Goal: Information Seeking & Learning: Learn about a topic

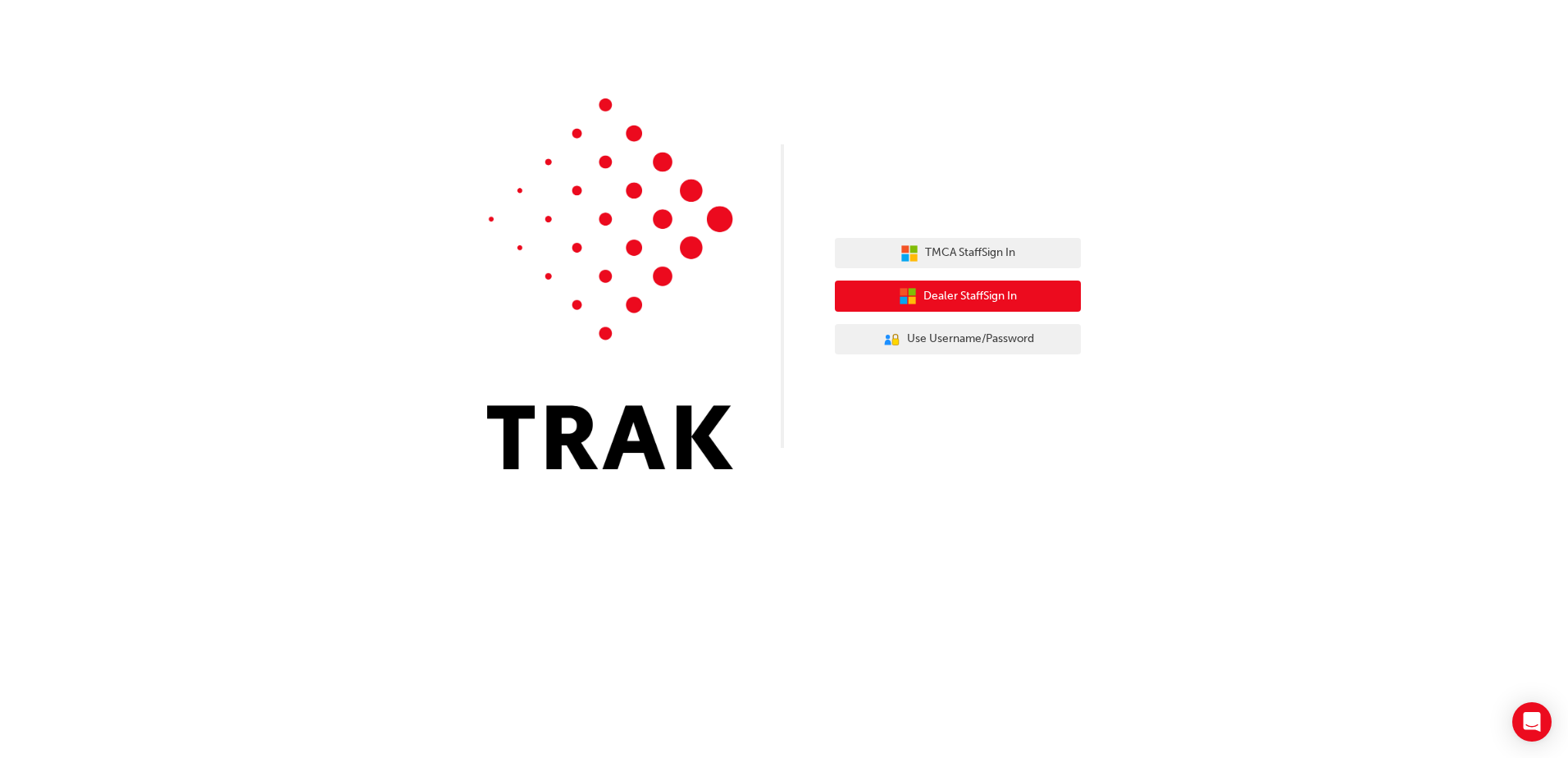
click at [947, 301] on span "Dealer Staff Sign In" at bounding box center [970, 296] width 93 height 19
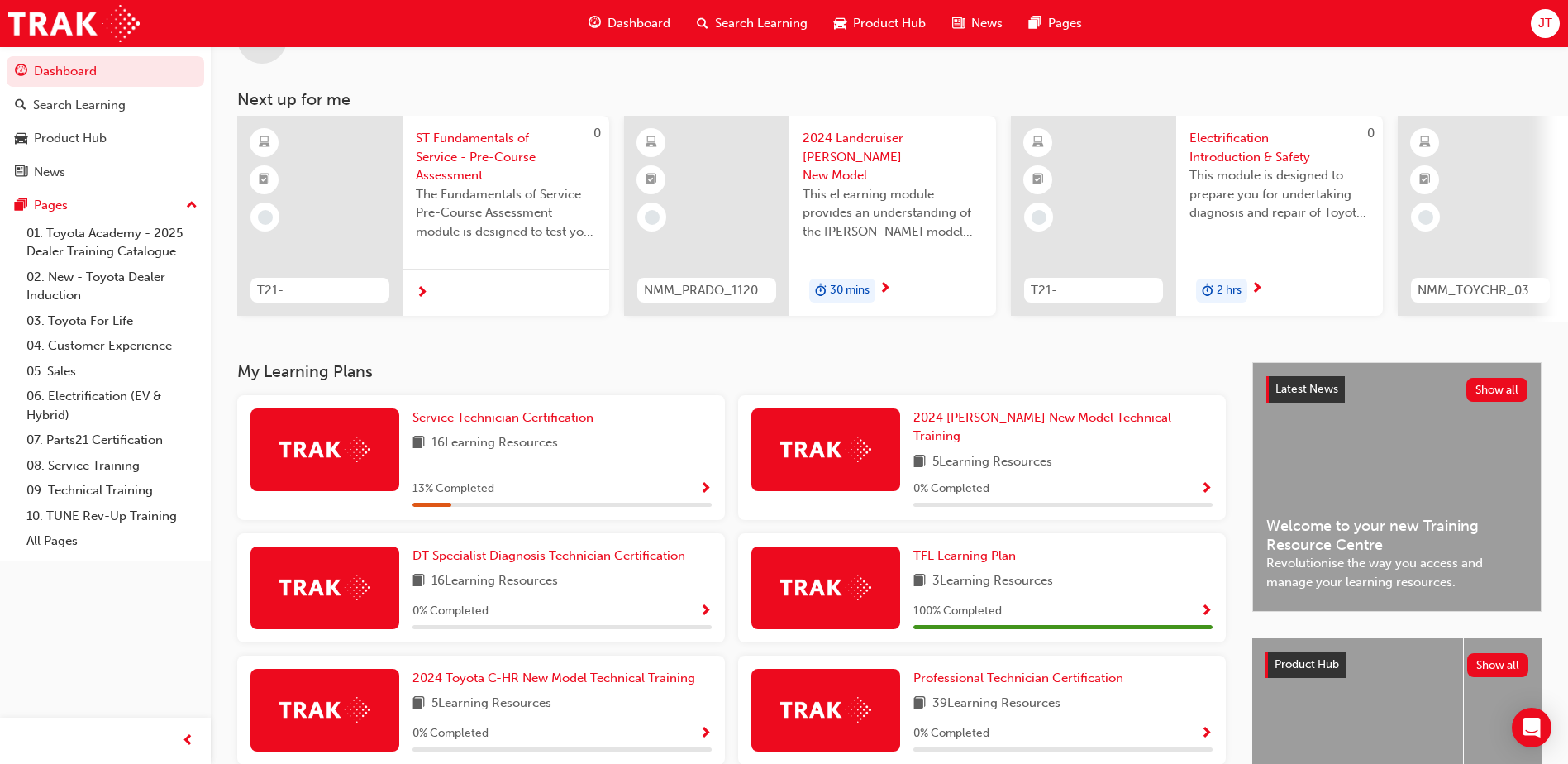
scroll to position [166, 0]
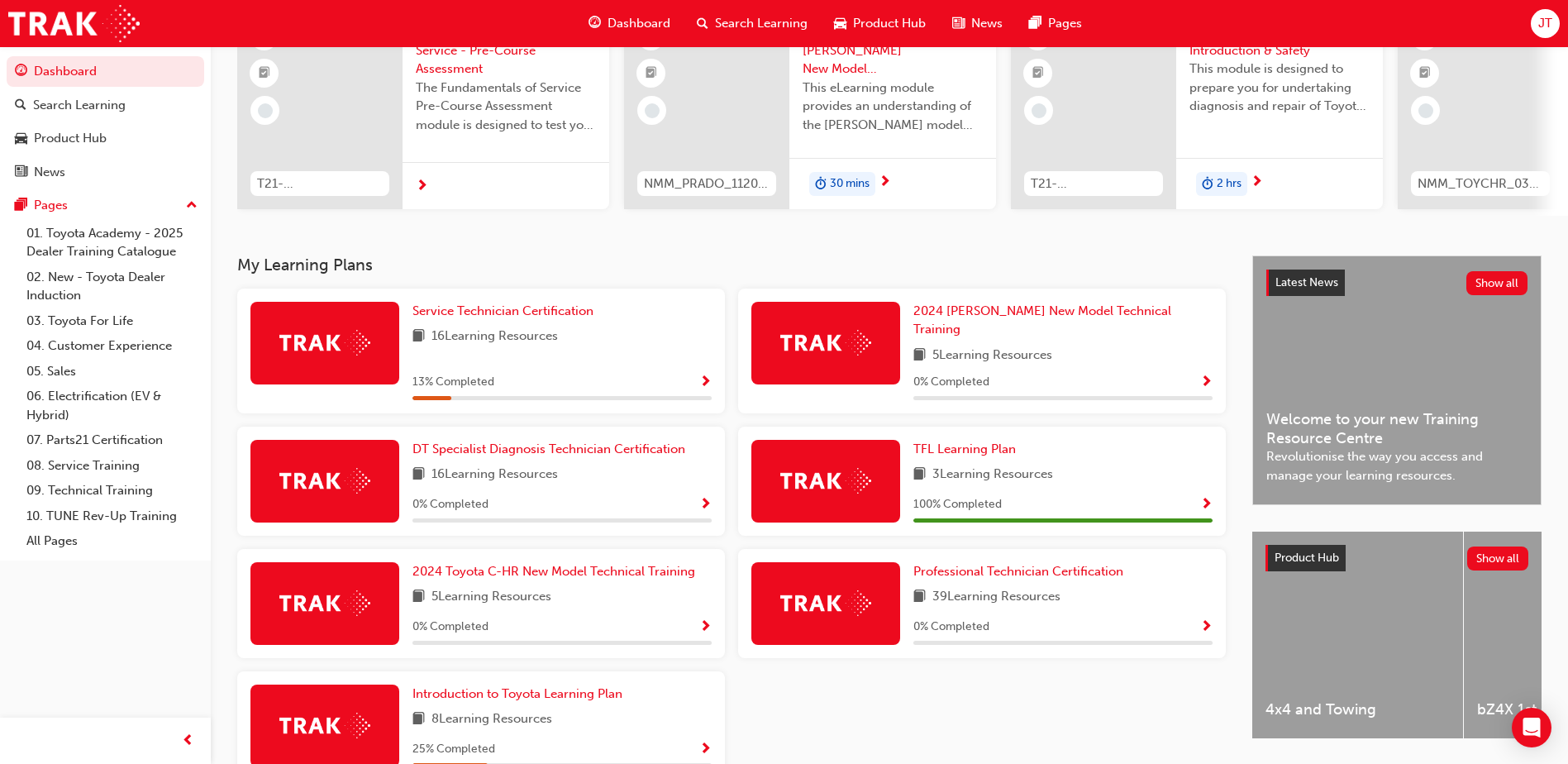
click at [703, 376] on span "Show Progress" at bounding box center [705, 383] width 12 height 15
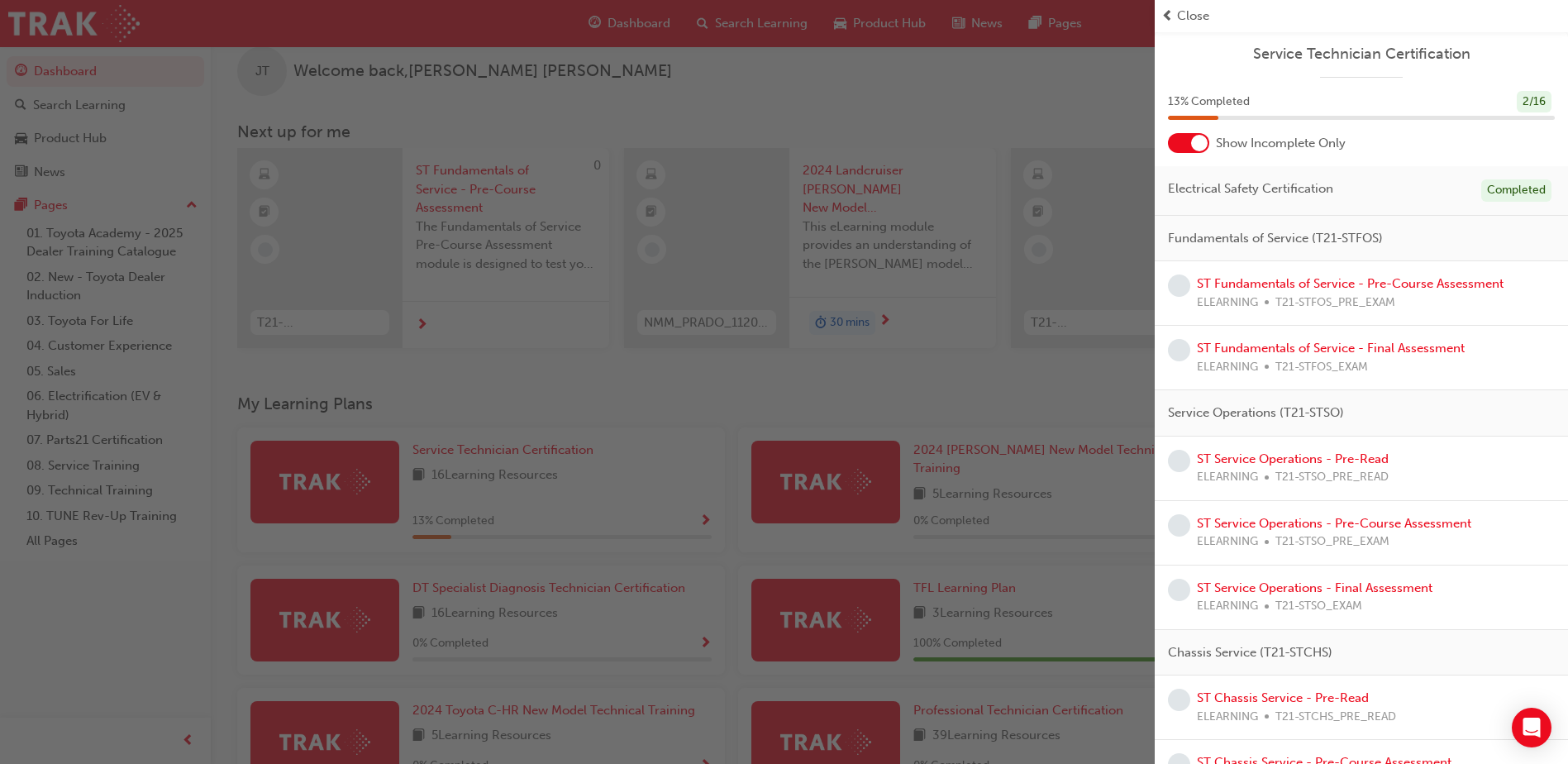
scroll to position [0, 0]
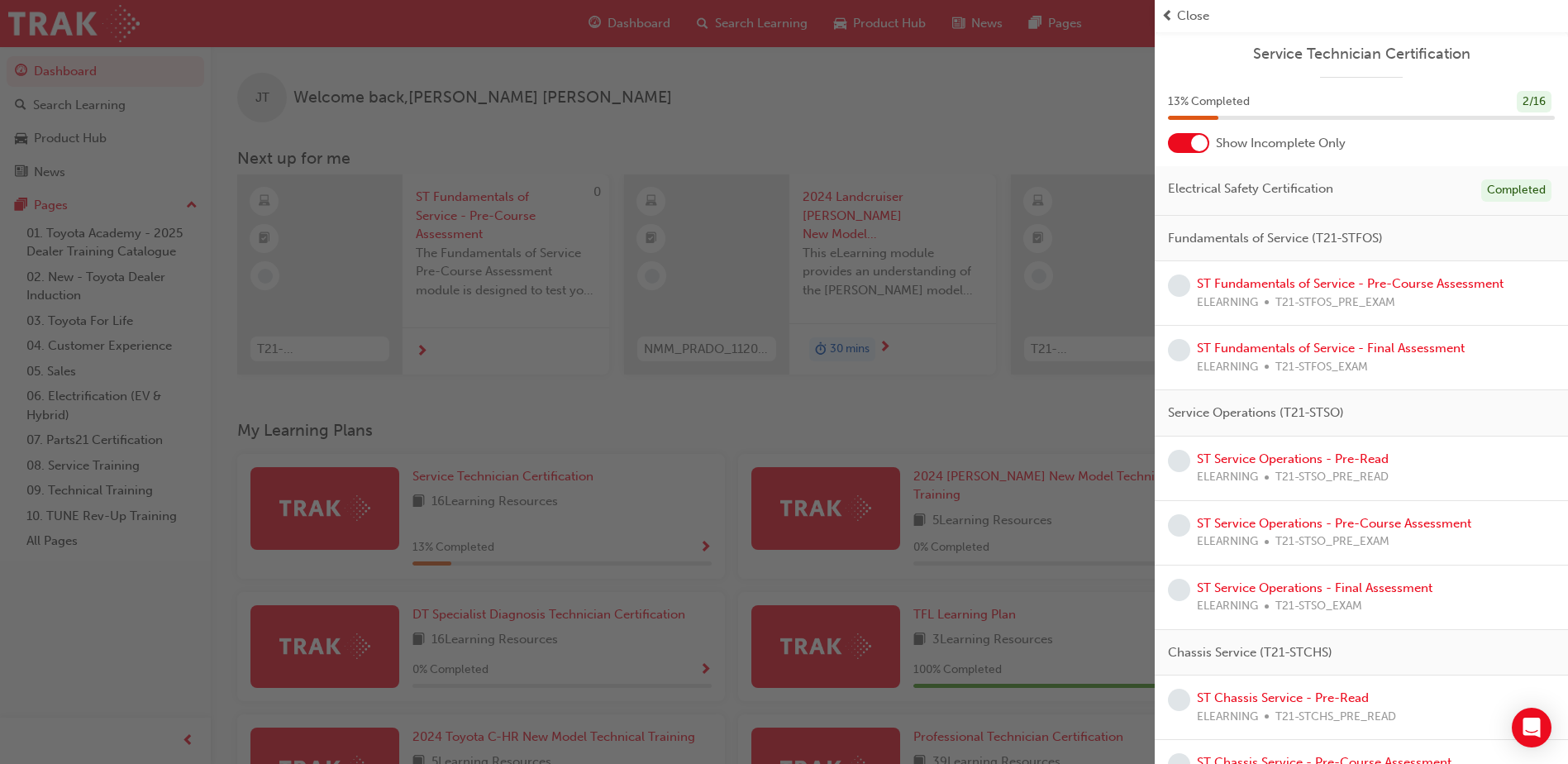
click at [970, 440] on div "button" at bounding box center [577, 382] width 1154 height 764
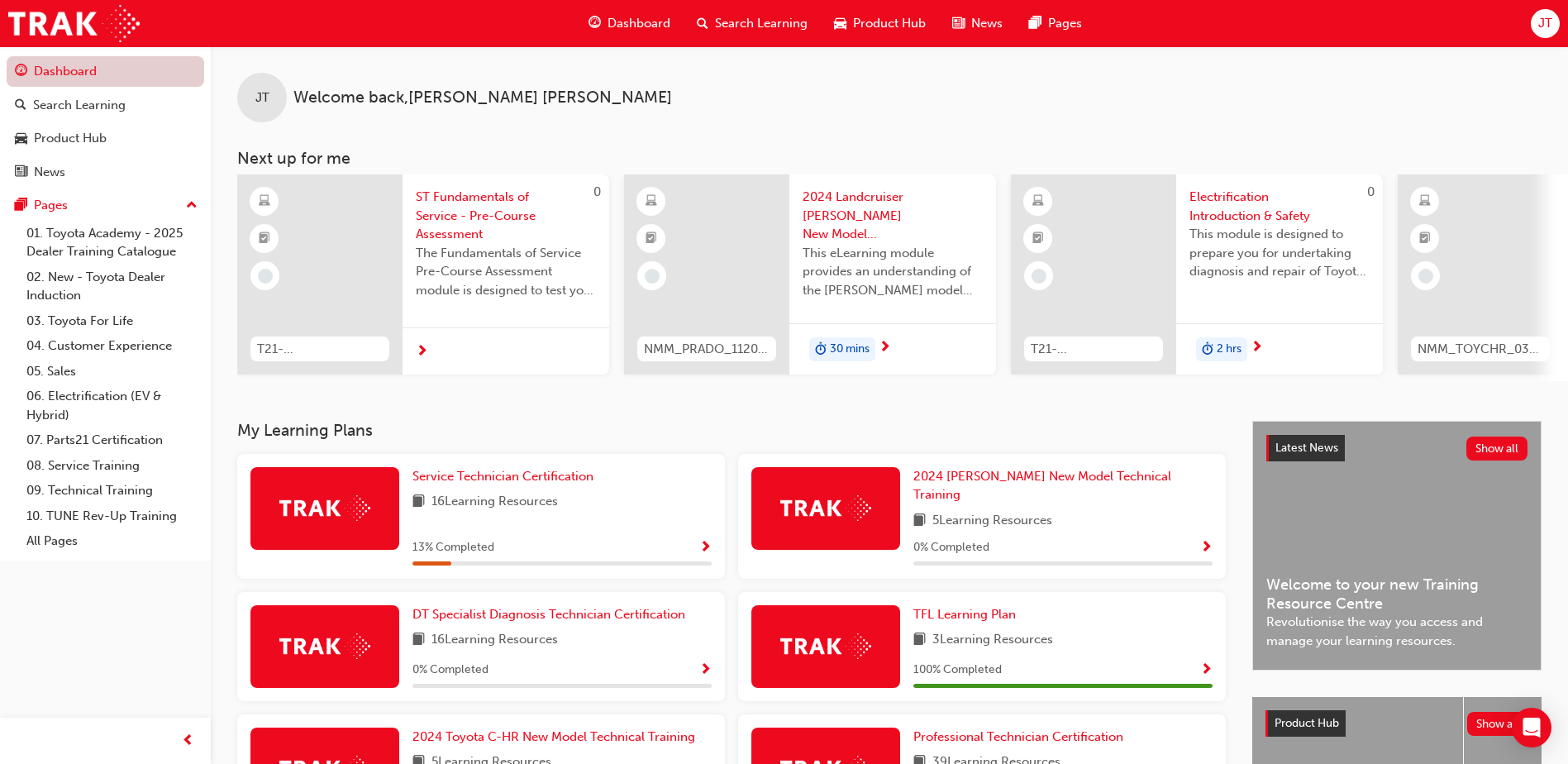
click at [124, 71] on link "Dashboard" at bounding box center [106, 71] width 198 height 30
click at [94, 241] on link "01. Toyota Academy - 2025 Dealer Training Catalogue" at bounding box center [112, 243] width 184 height 44
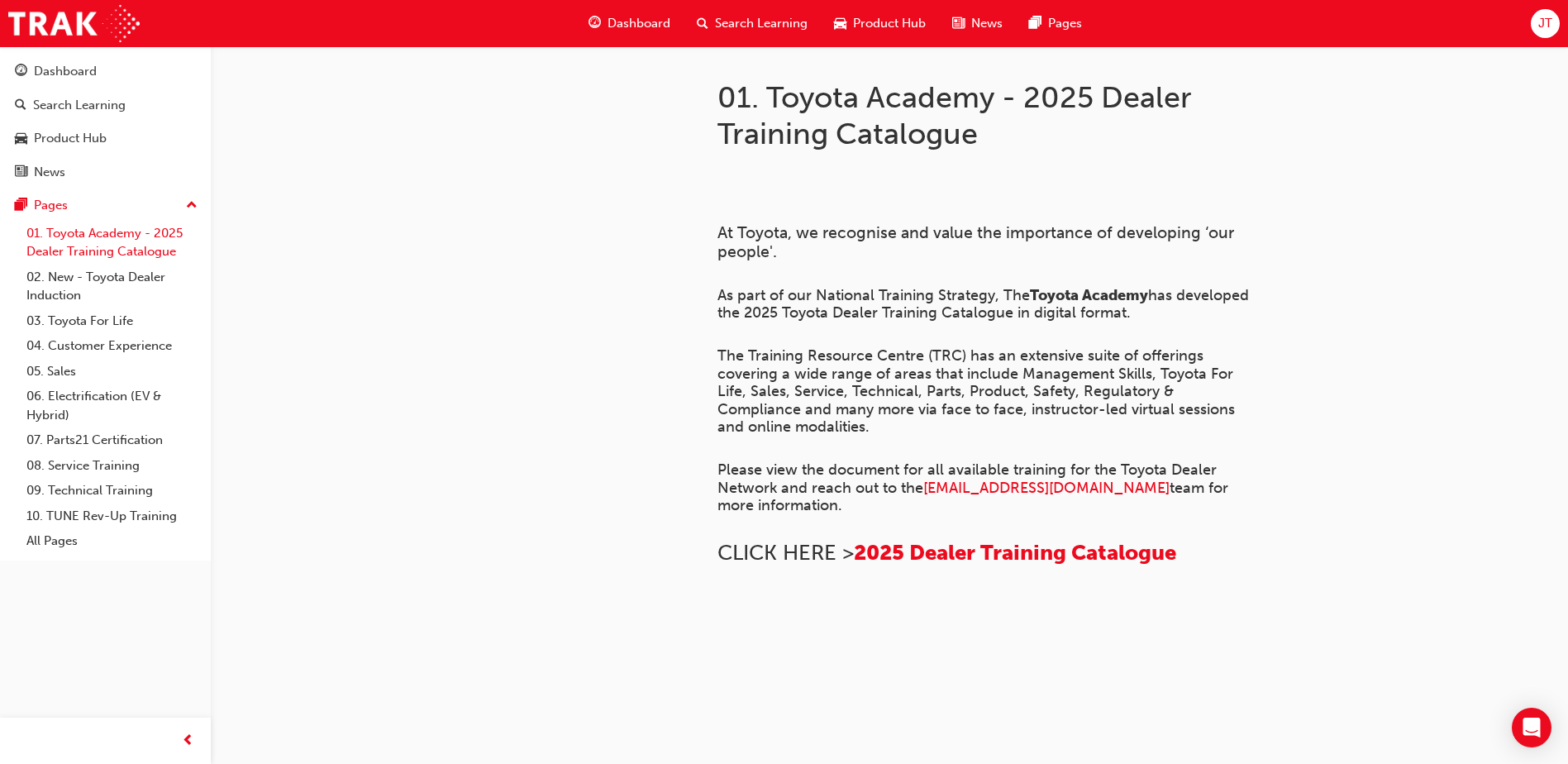
click at [125, 256] on link "01. Toyota Academy - 2025 Dealer Training Catalogue" at bounding box center [112, 243] width 184 height 44
click at [117, 285] on link "02. New - Toyota Dealer Induction" at bounding box center [112, 286] width 184 height 44
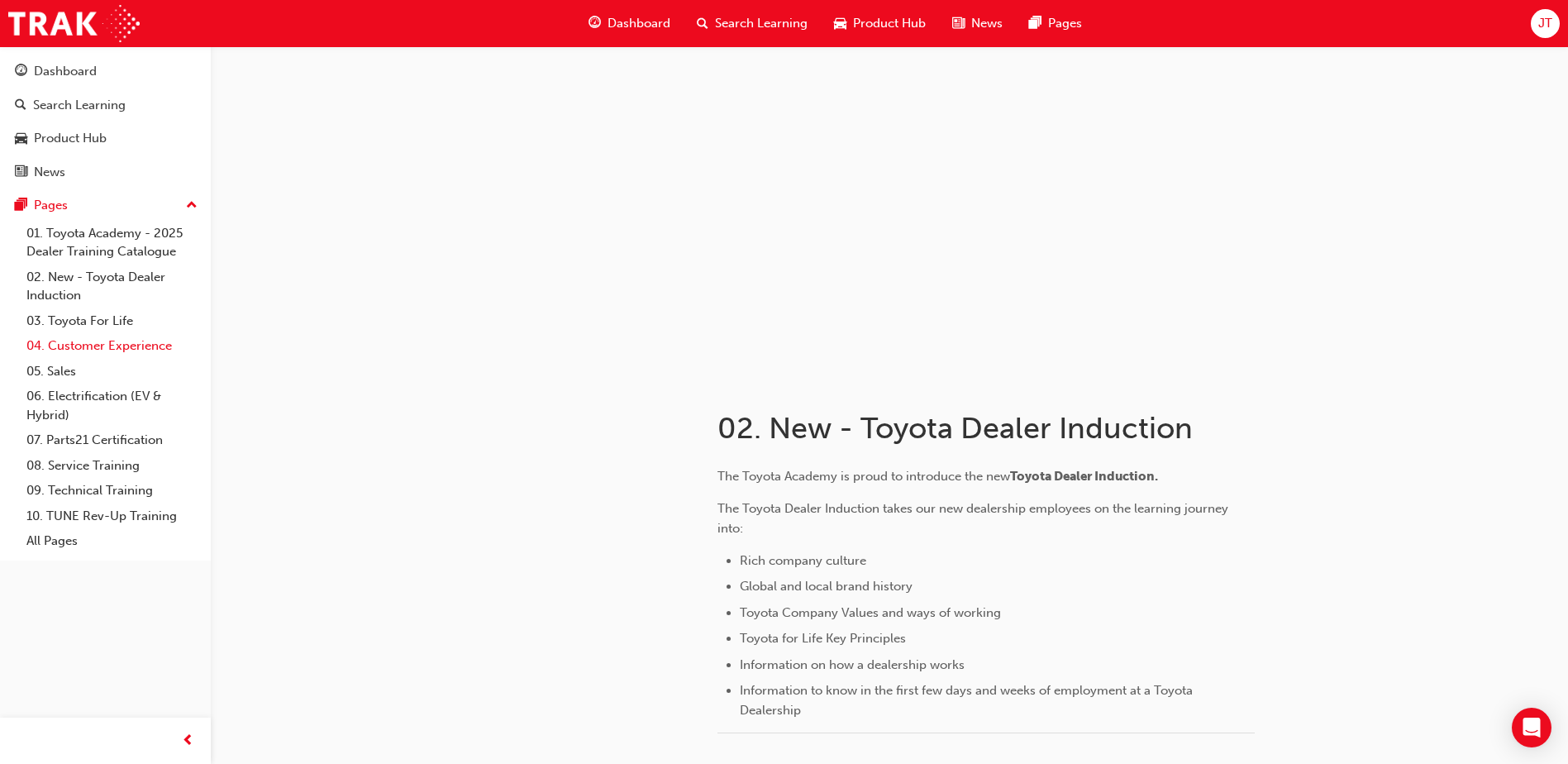
click at [106, 336] on link "04. Customer Experience" at bounding box center [112, 345] width 184 height 26
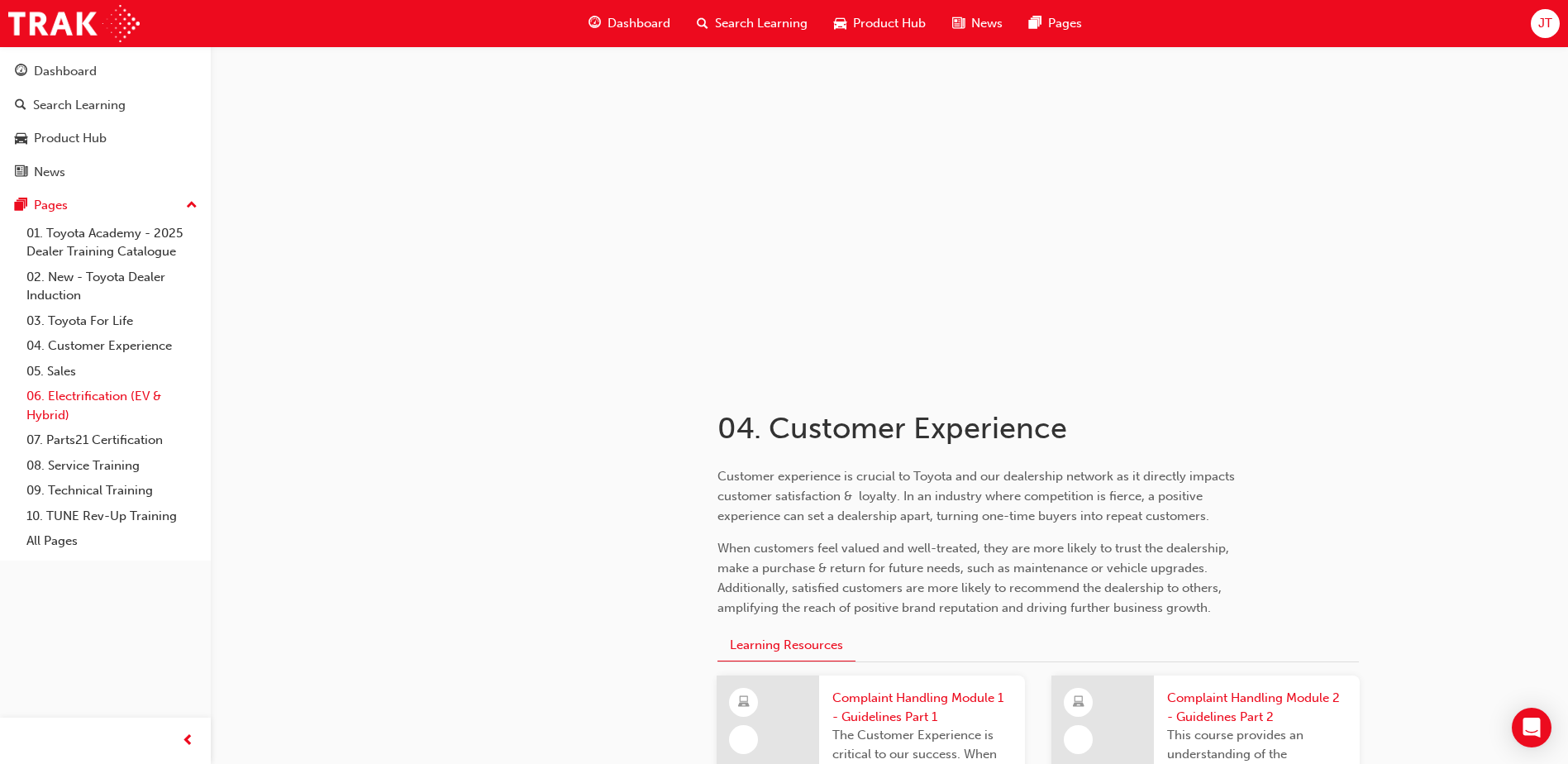
click at [92, 401] on link "06. Electrification (EV & Hybrid)" at bounding box center [112, 405] width 184 height 44
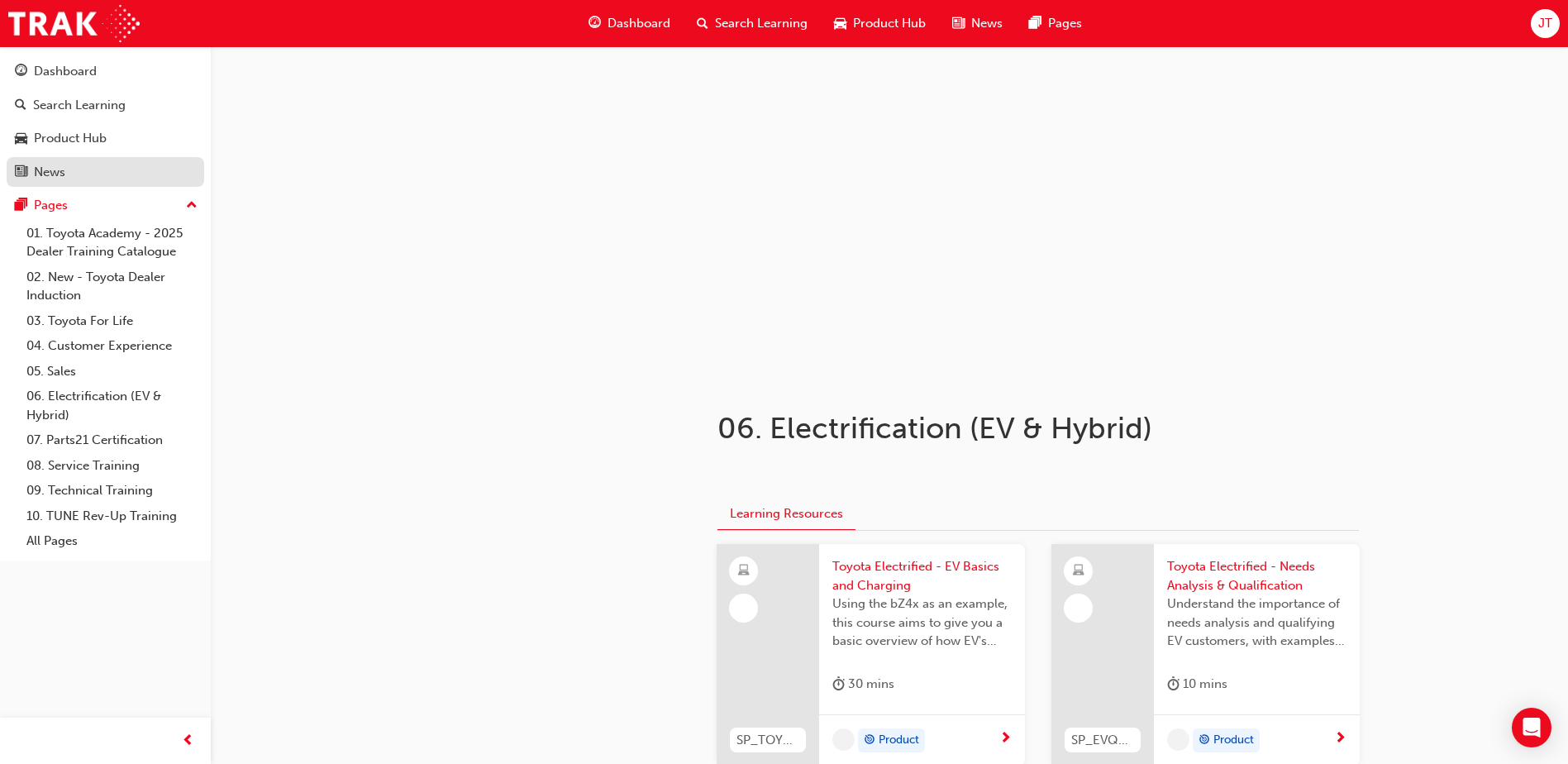
click at [60, 181] on div "News" at bounding box center [106, 172] width 181 height 21
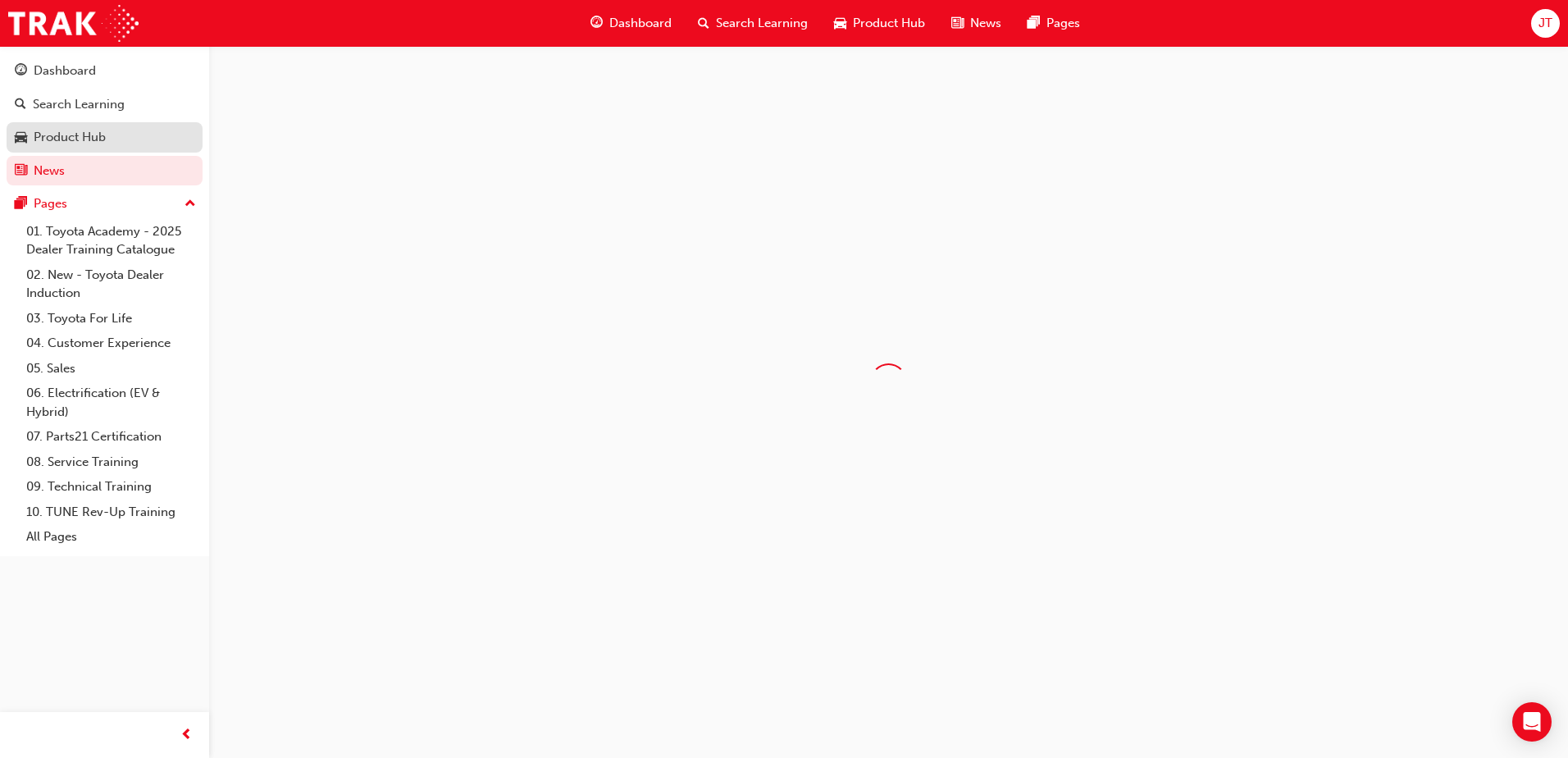
click at [65, 126] on link "Product Hub" at bounding box center [105, 138] width 196 height 30
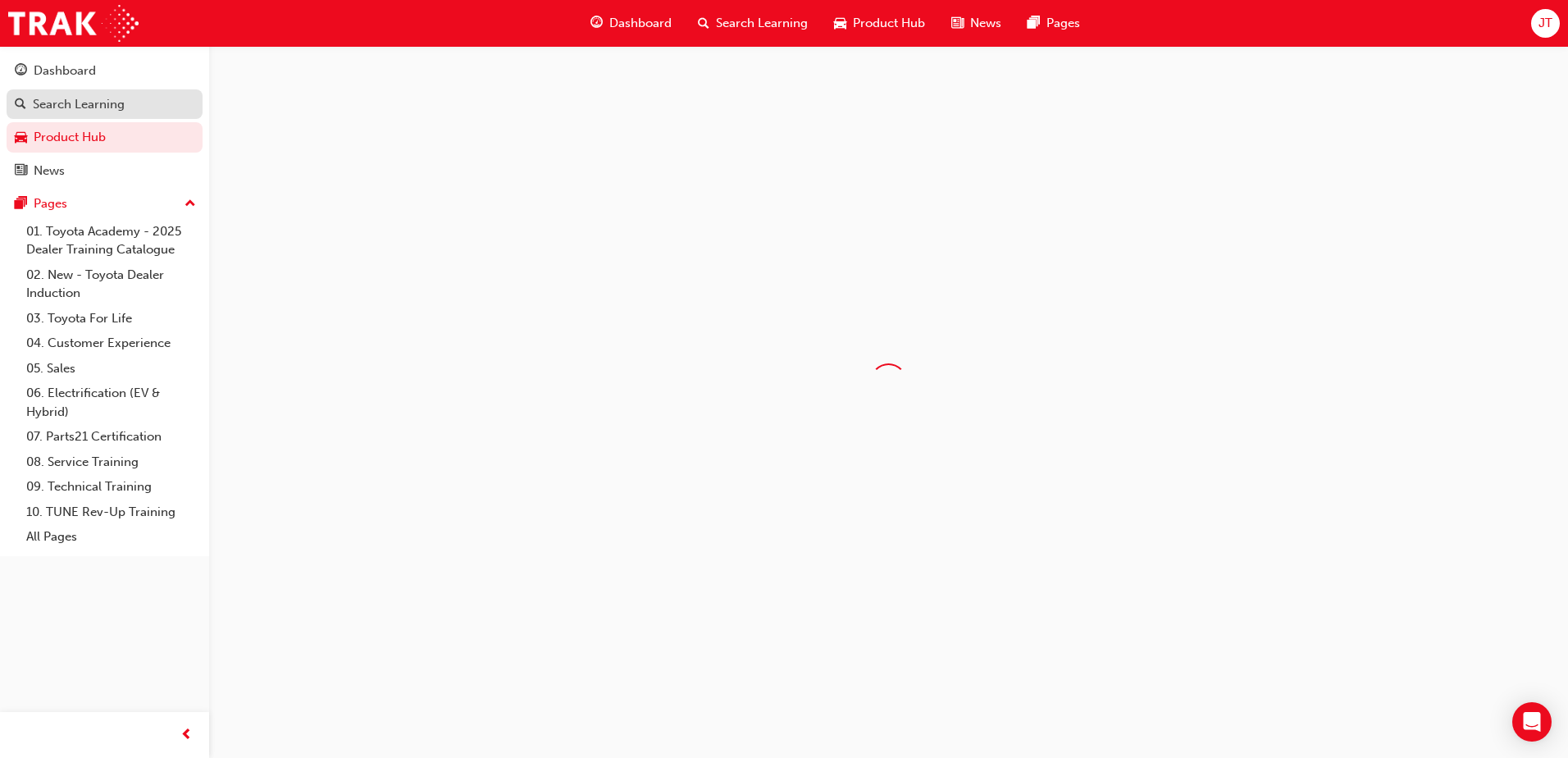
click at [78, 102] on div "Search Learning" at bounding box center [78, 105] width 92 height 19
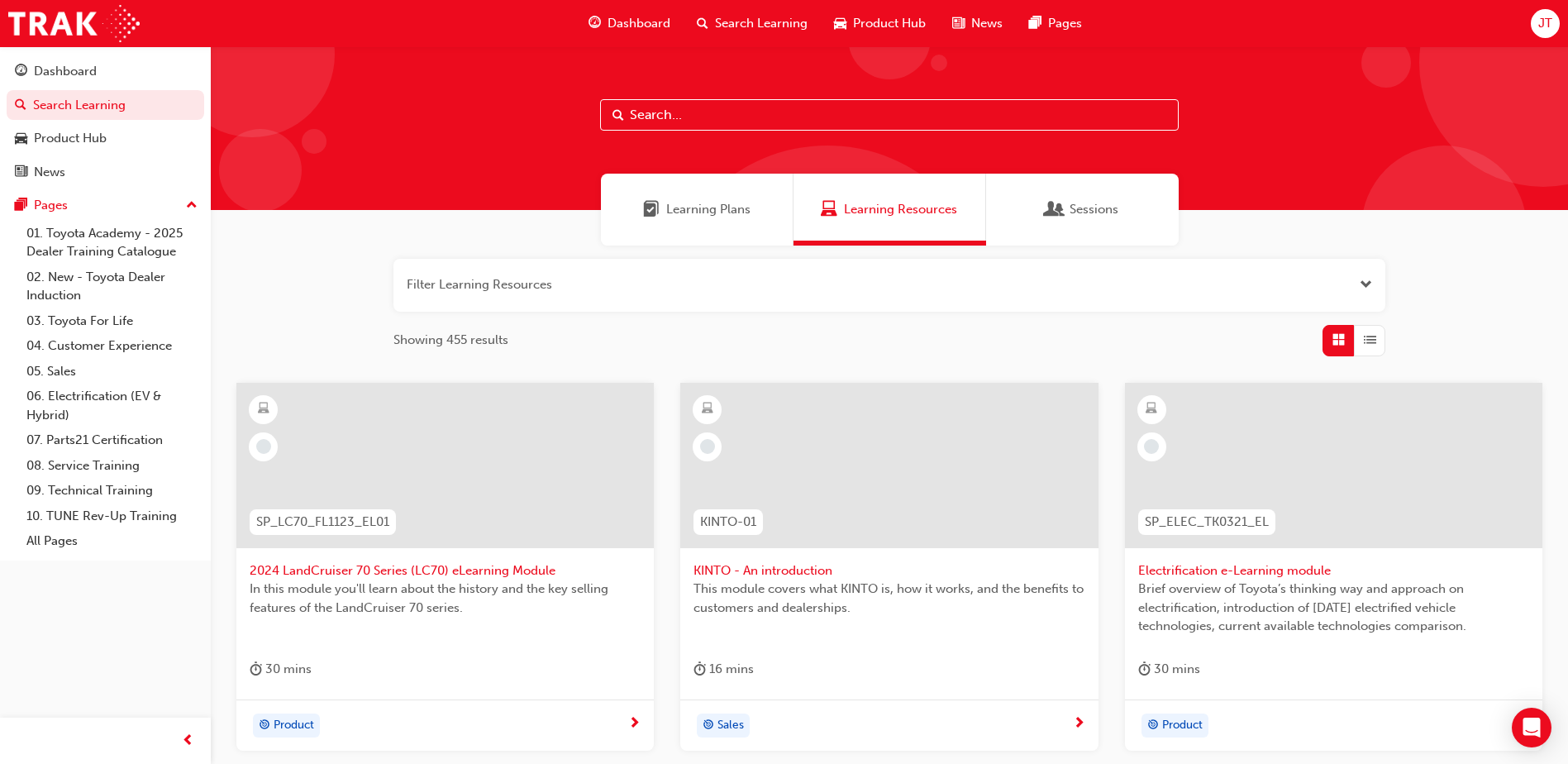
click at [702, 193] on div "Learning Plans" at bounding box center [697, 210] width 193 height 72
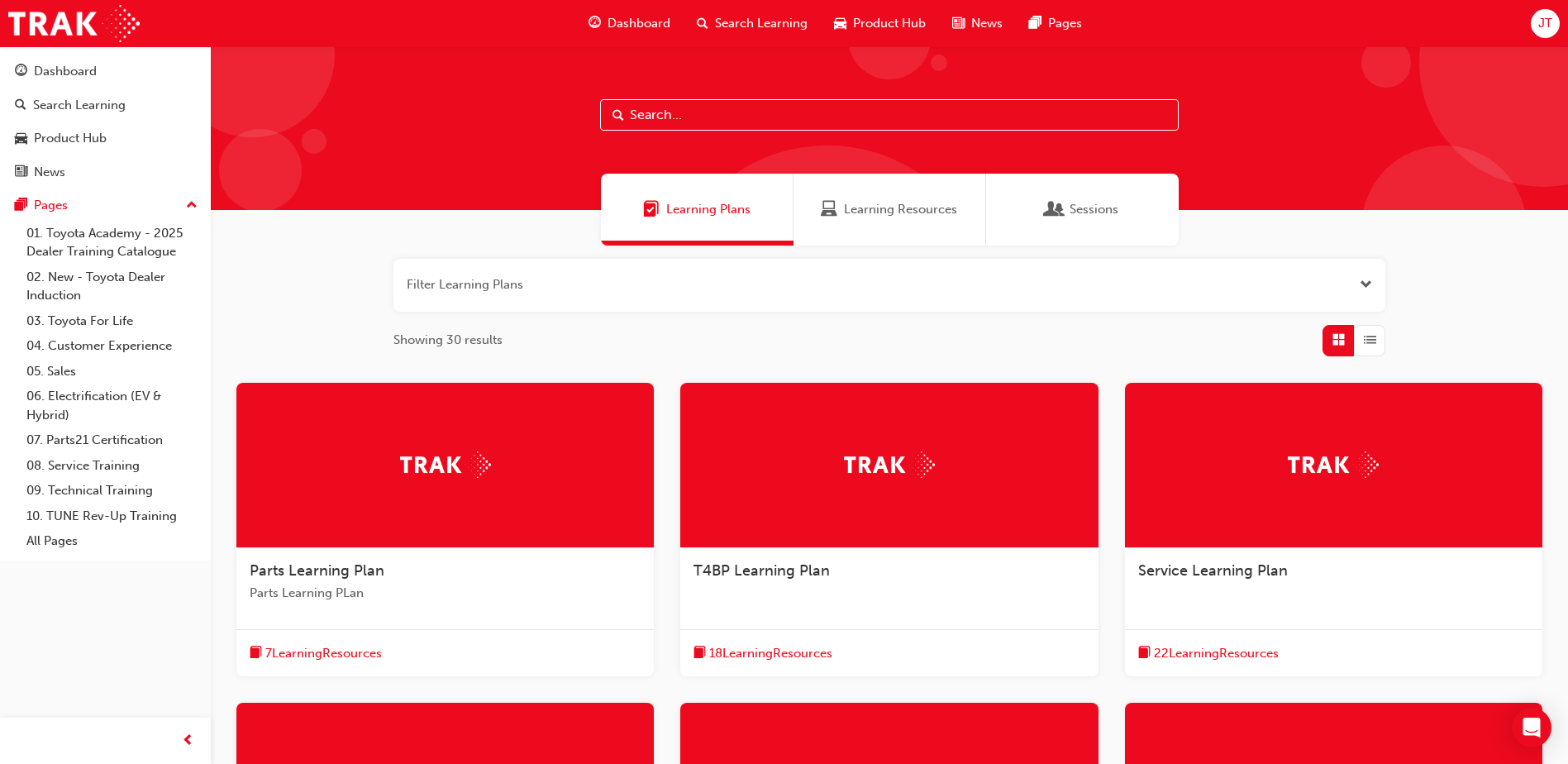
click at [854, 189] on div "Learning Resources" at bounding box center [889, 210] width 193 height 72
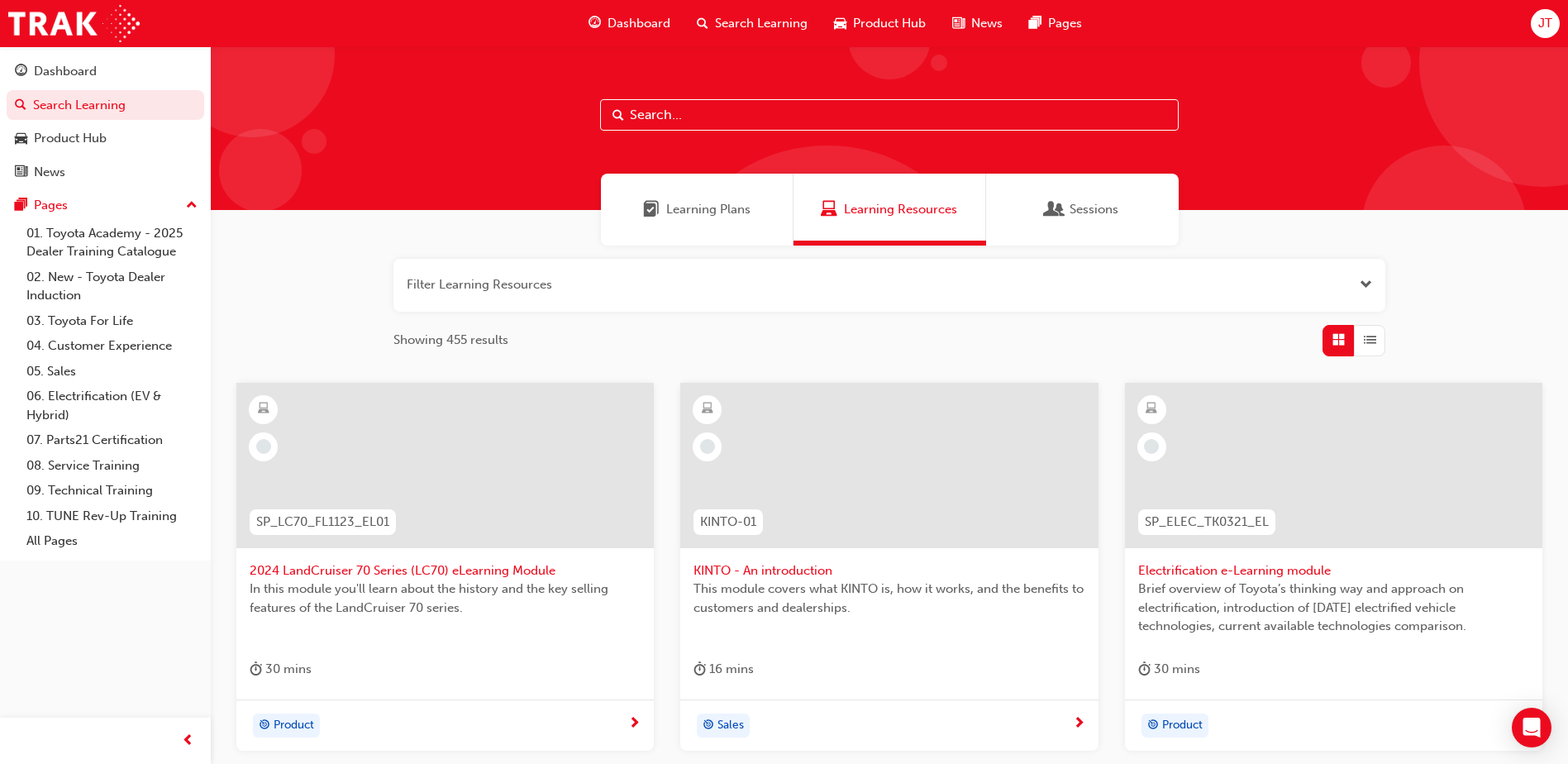
click at [1070, 207] on span "Sessions" at bounding box center [1094, 209] width 48 height 19
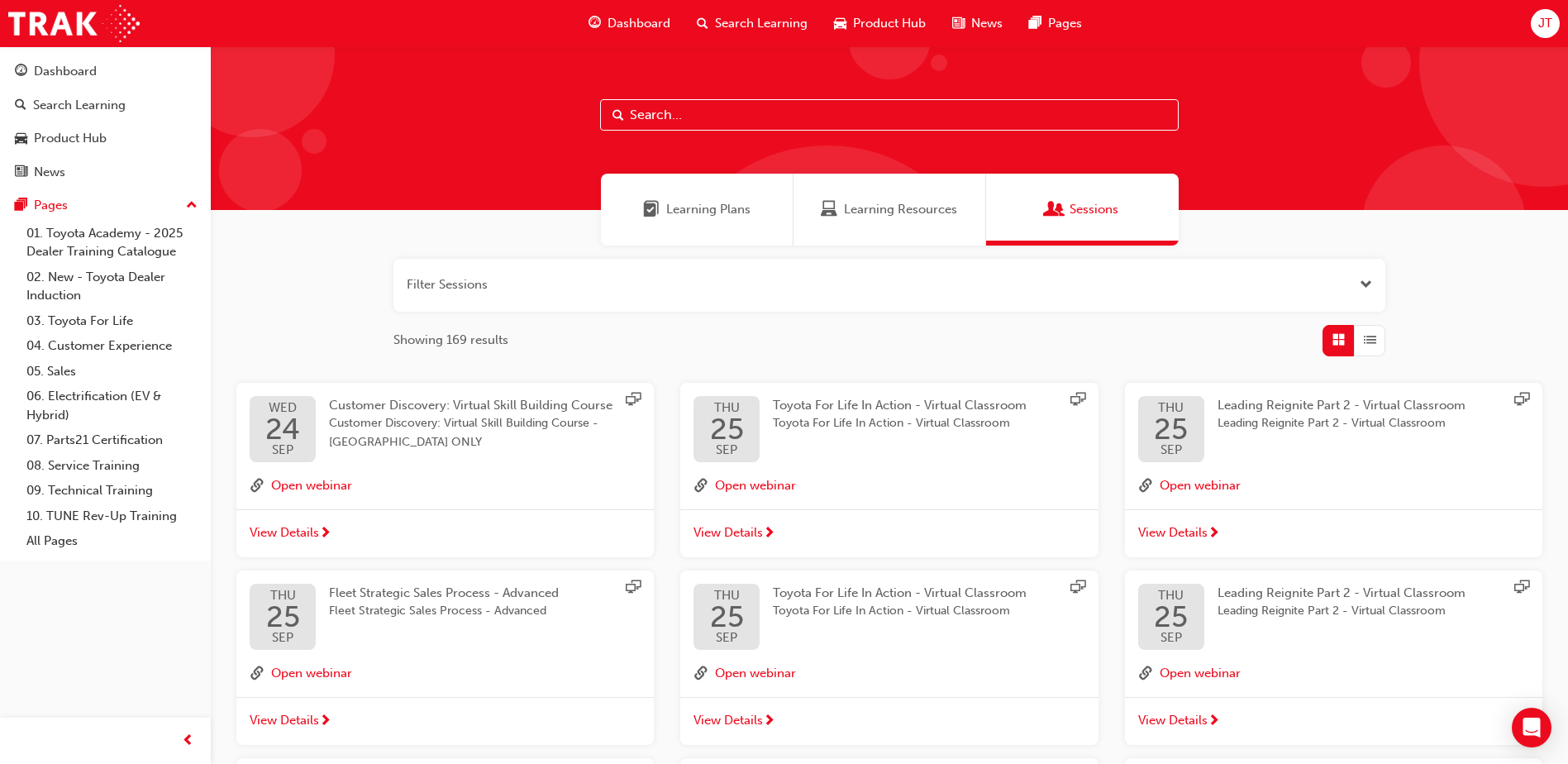
click at [707, 229] on div "Learning Plans" at bounding box center [697, 210] width 193 height 72
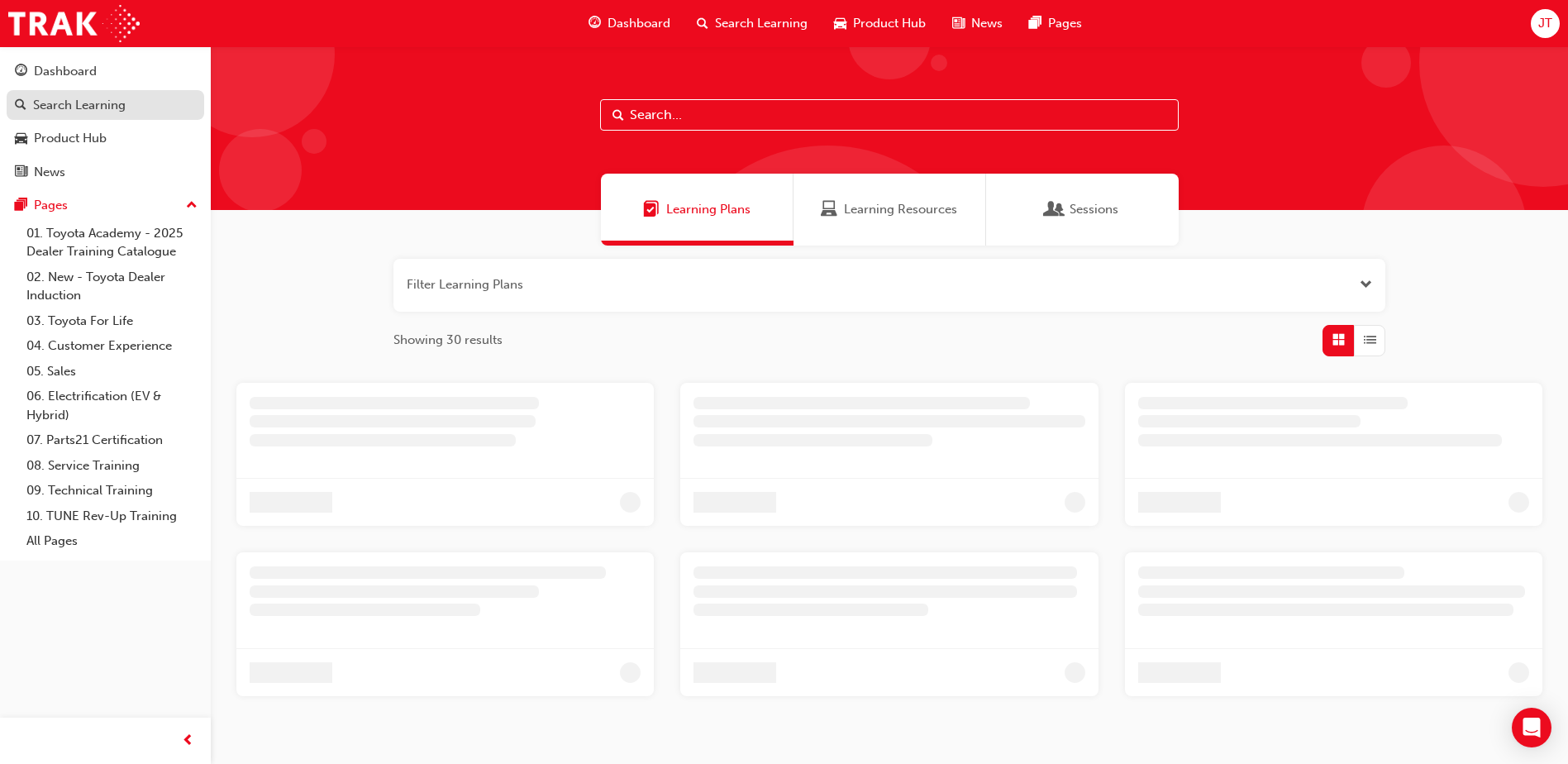
click at [38, 98] on div "Search Learning" at bounding box center [79, 106] width 92 height 19
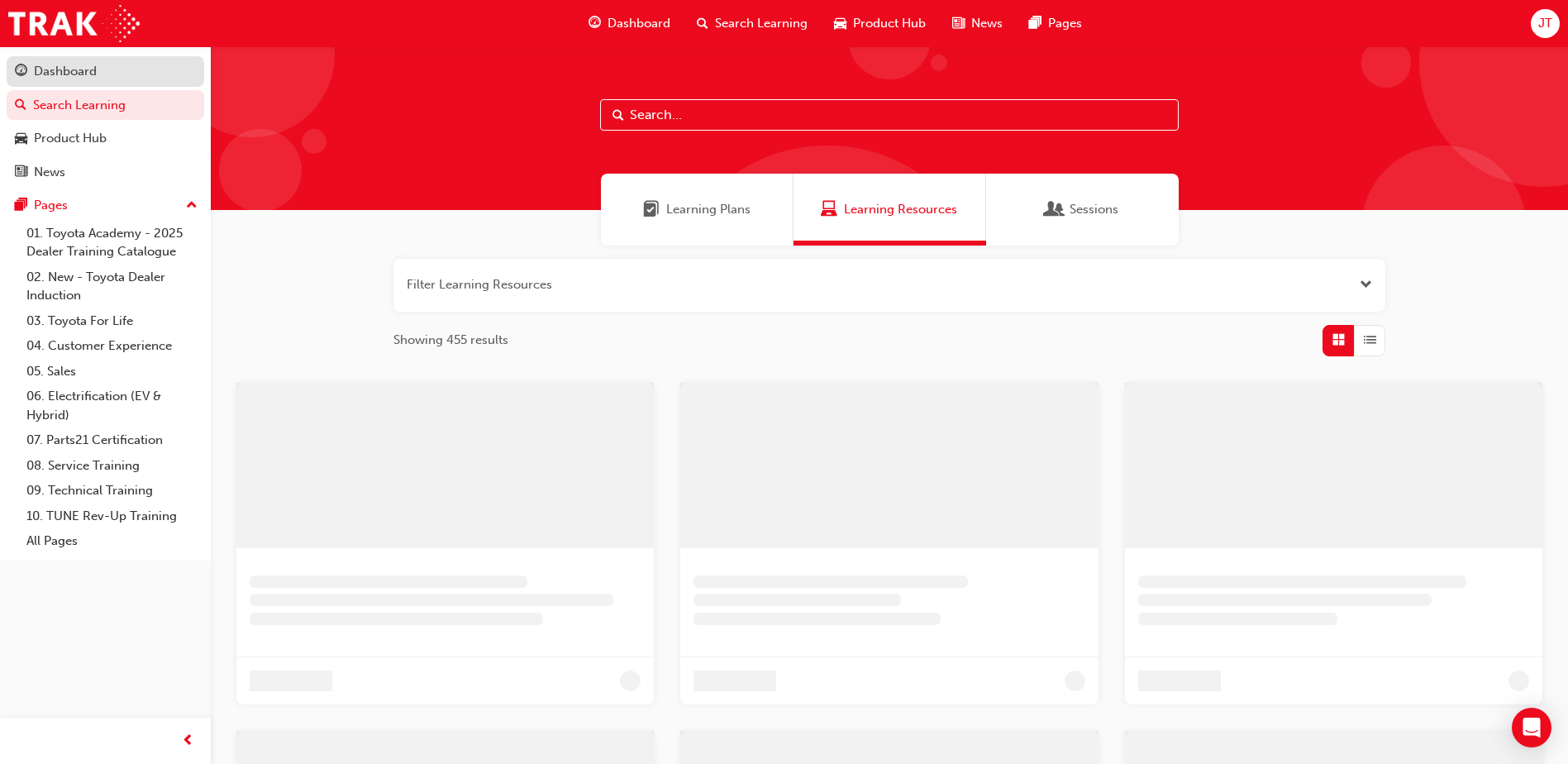
click at [42, 79] on div "Dashboard" at bounding box center [66, 71] width 63 height 19
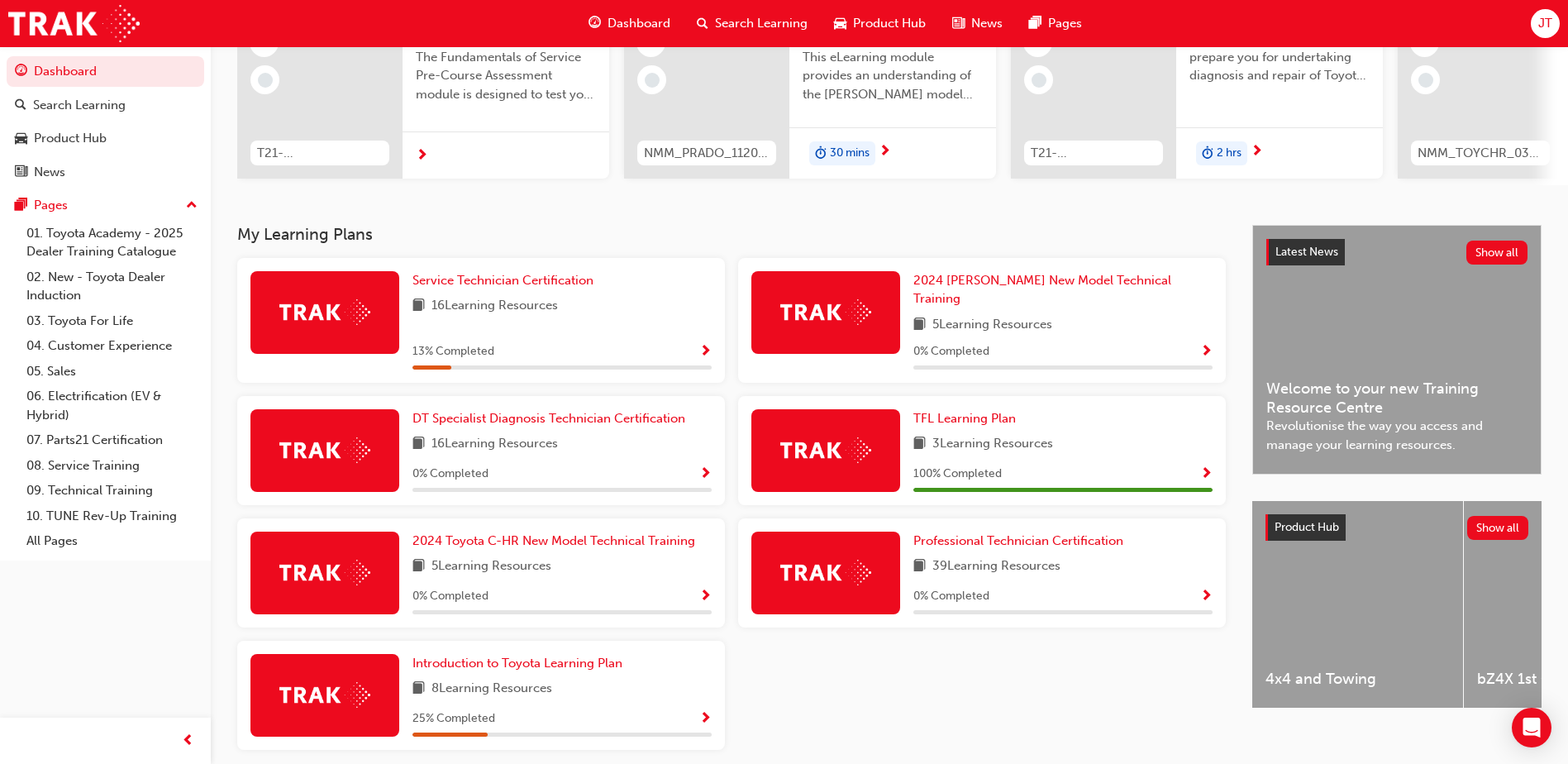
scroll to position [248, 0]
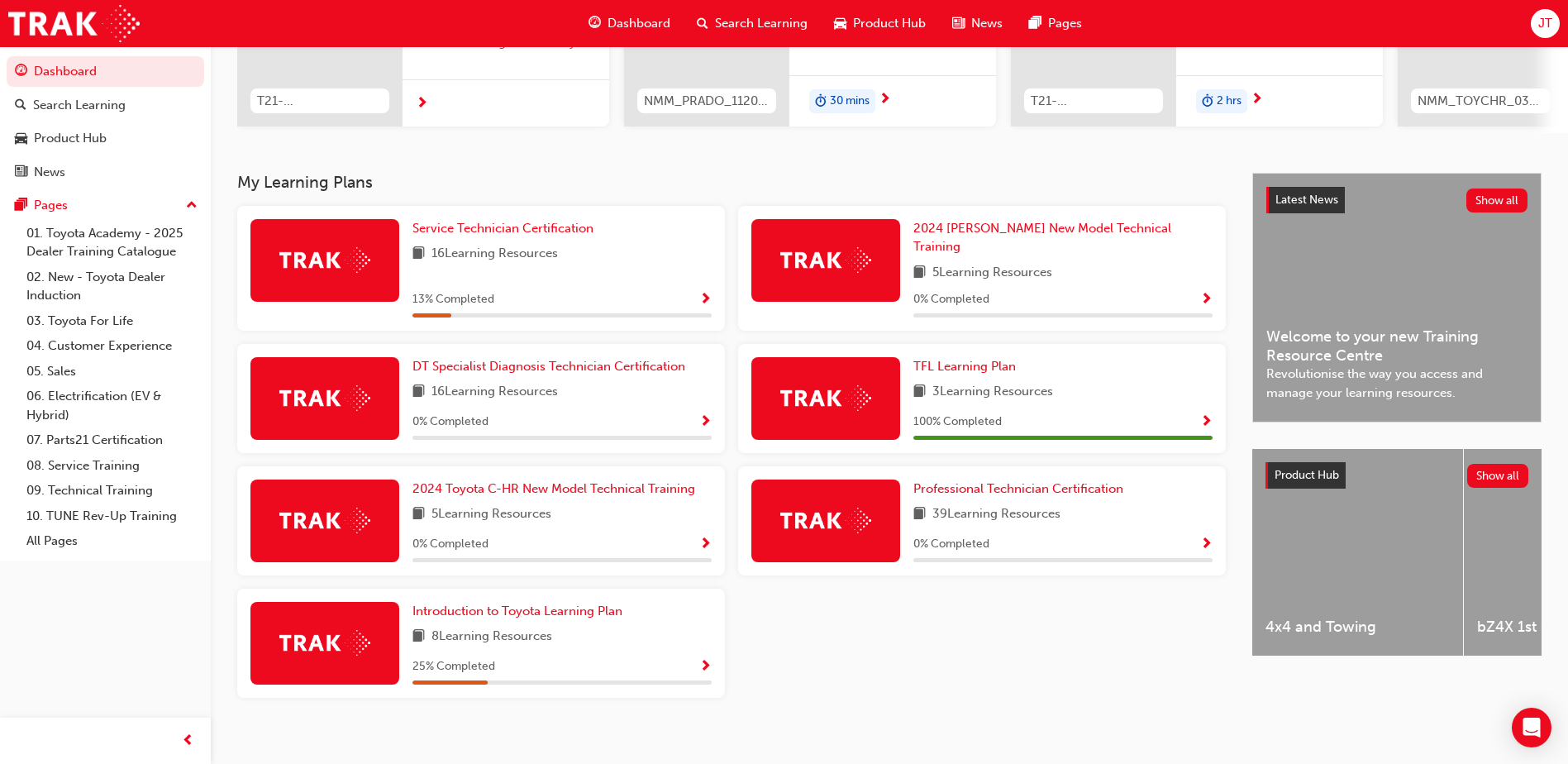
click at [646, 636] on div "8 Learning Resources" at bounding box center [562, 637] width 300 height 21
click at [712, 655] on div "Introduction to Toyota Learning Plan 8 Learning Resources 25 % Completed" at bounding box center [480, 643] width 488 height 109
click at [707, 660] on span "Show Progress" at bounding box center [705, 668] width 12 height 15
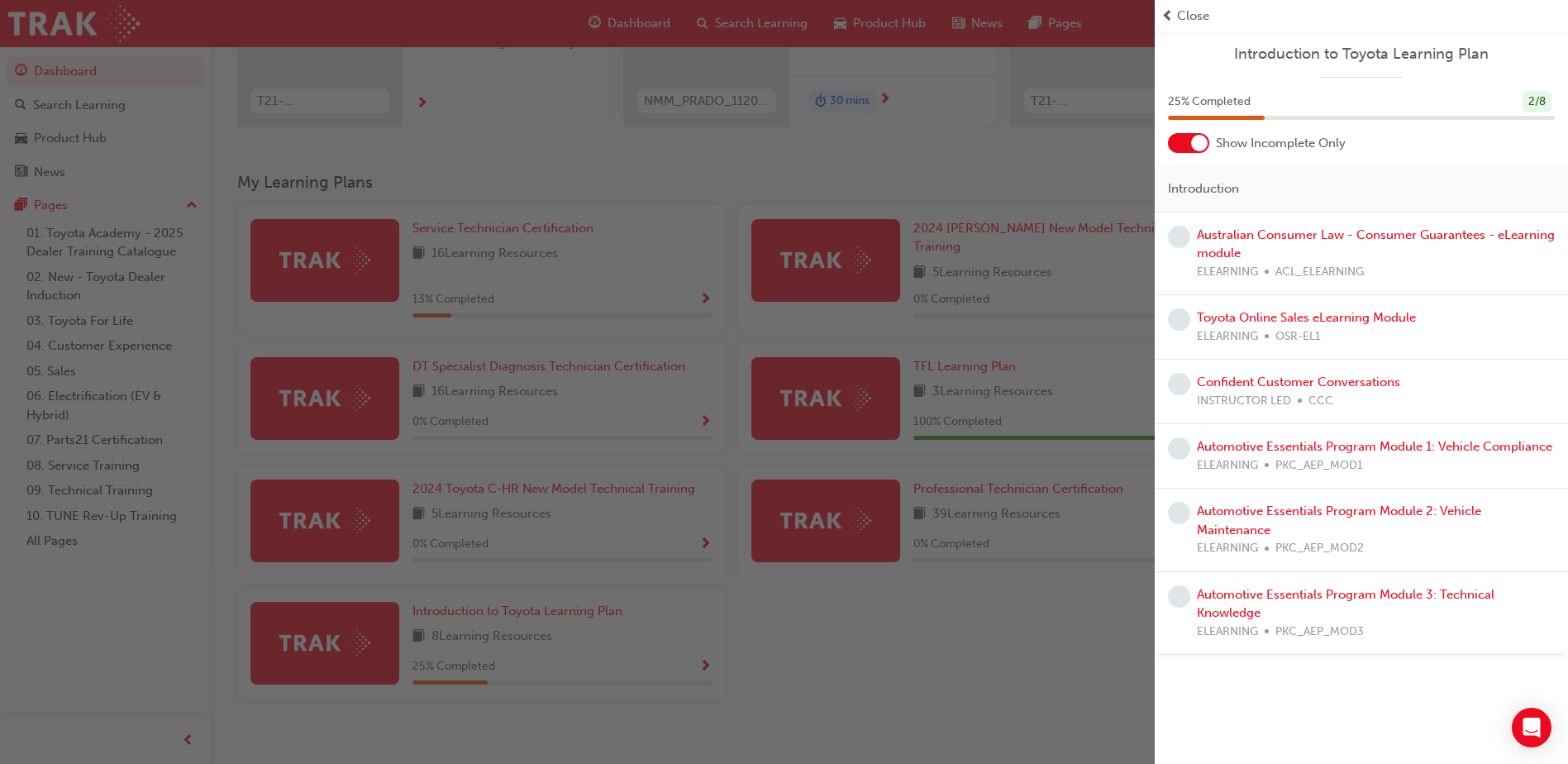
click at [678, 276] on div "button" at bounding box center [577, 382] width 1154 height 764
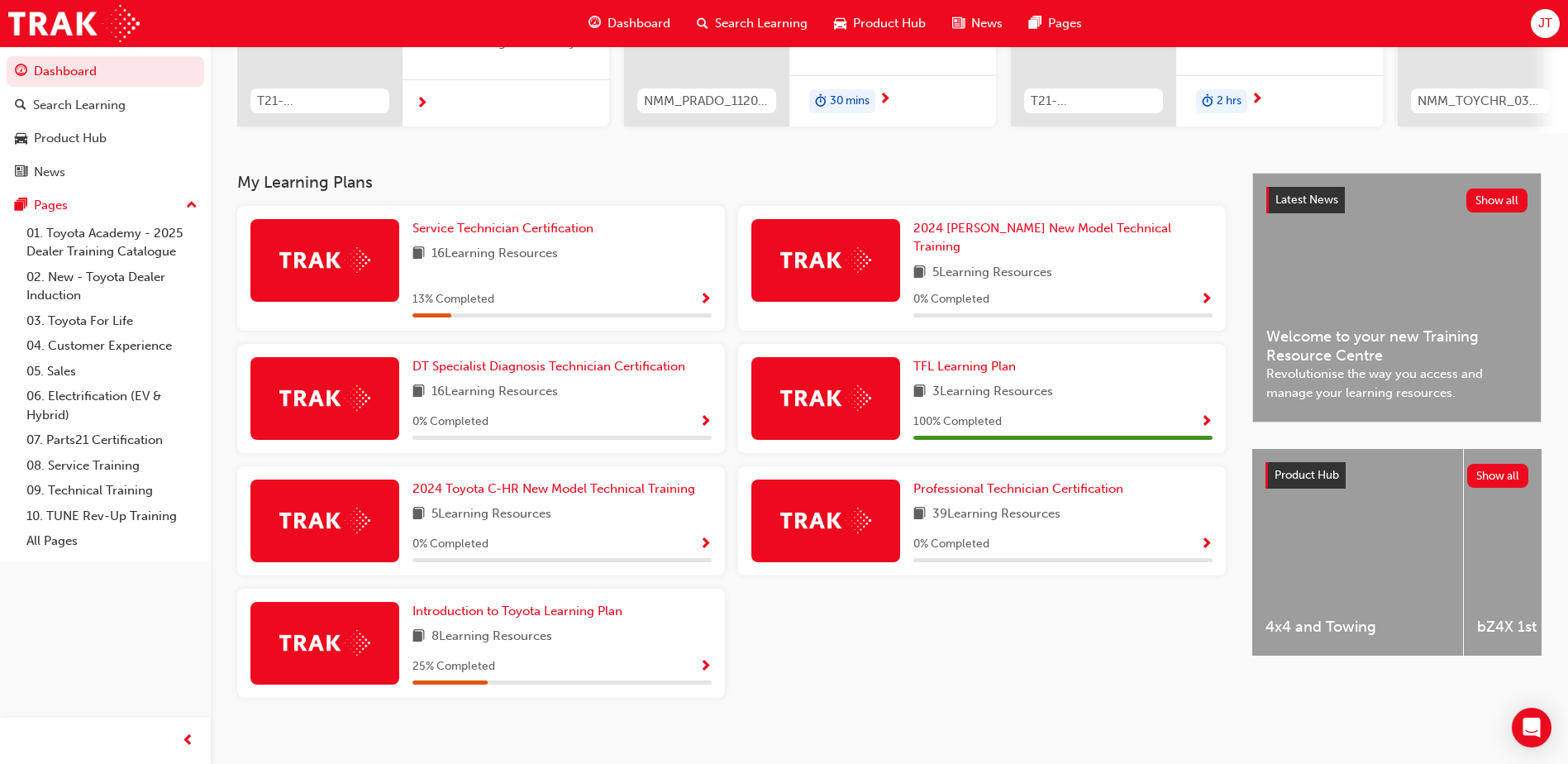
click at [700, 293] on span "Show Progress" at bounding box center [705, 301] width 12 height 15
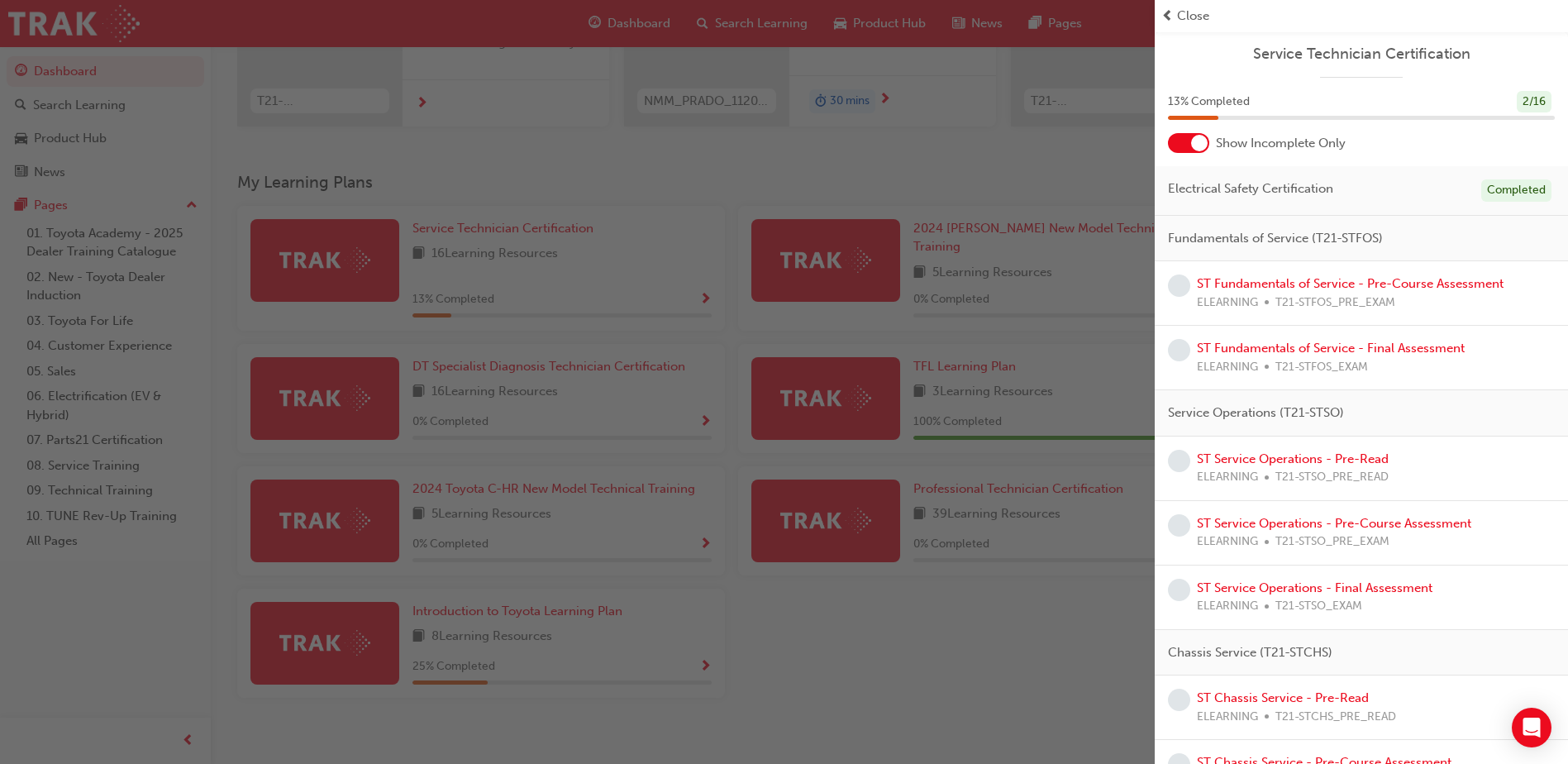
click at [700, 650] on div "button" at bounding box center [577, 382] width 1154 height 764
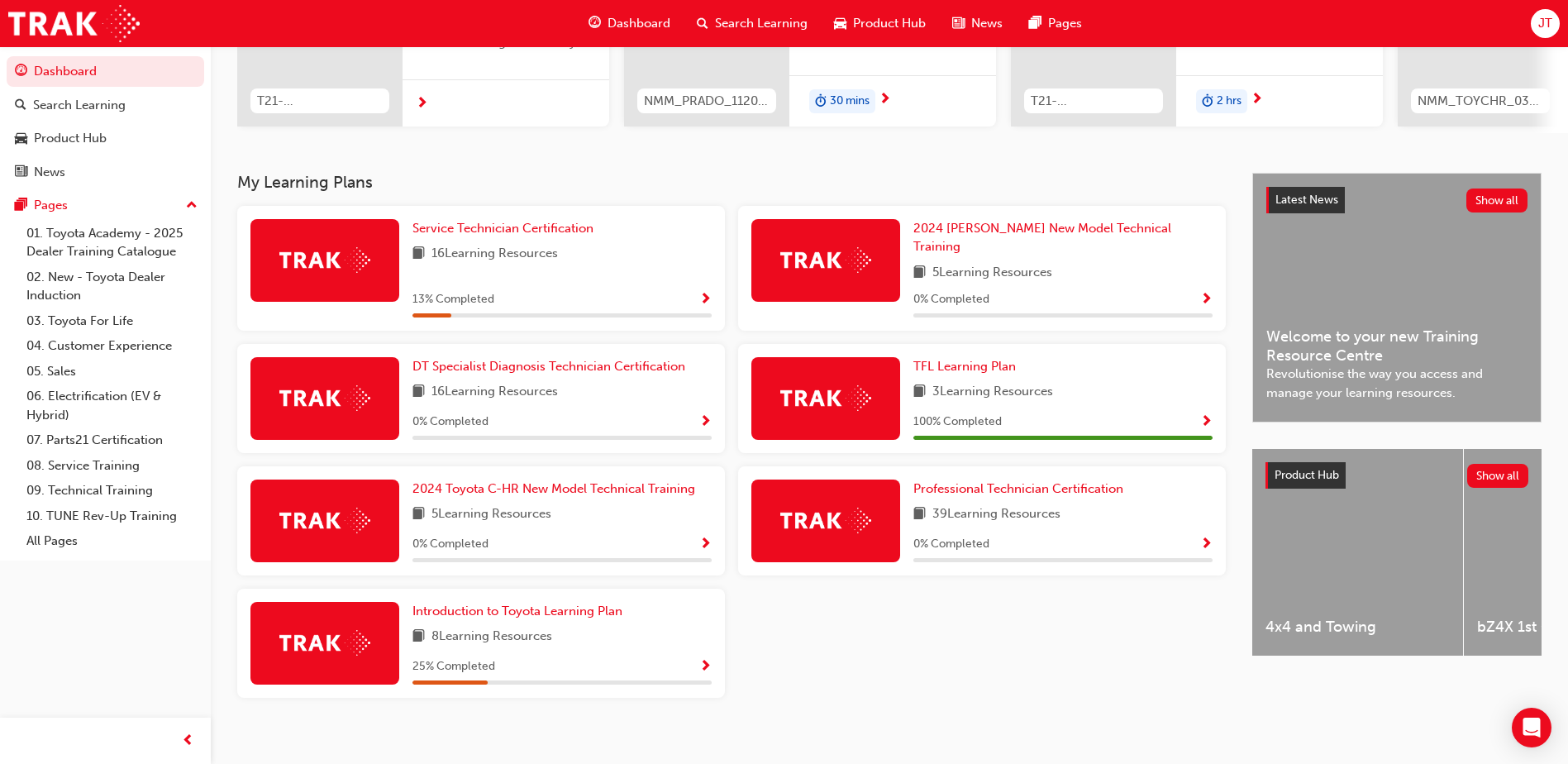
click at [703, 660] on span "Show Progress" at bounding box center [705, 668] width 12 height 15
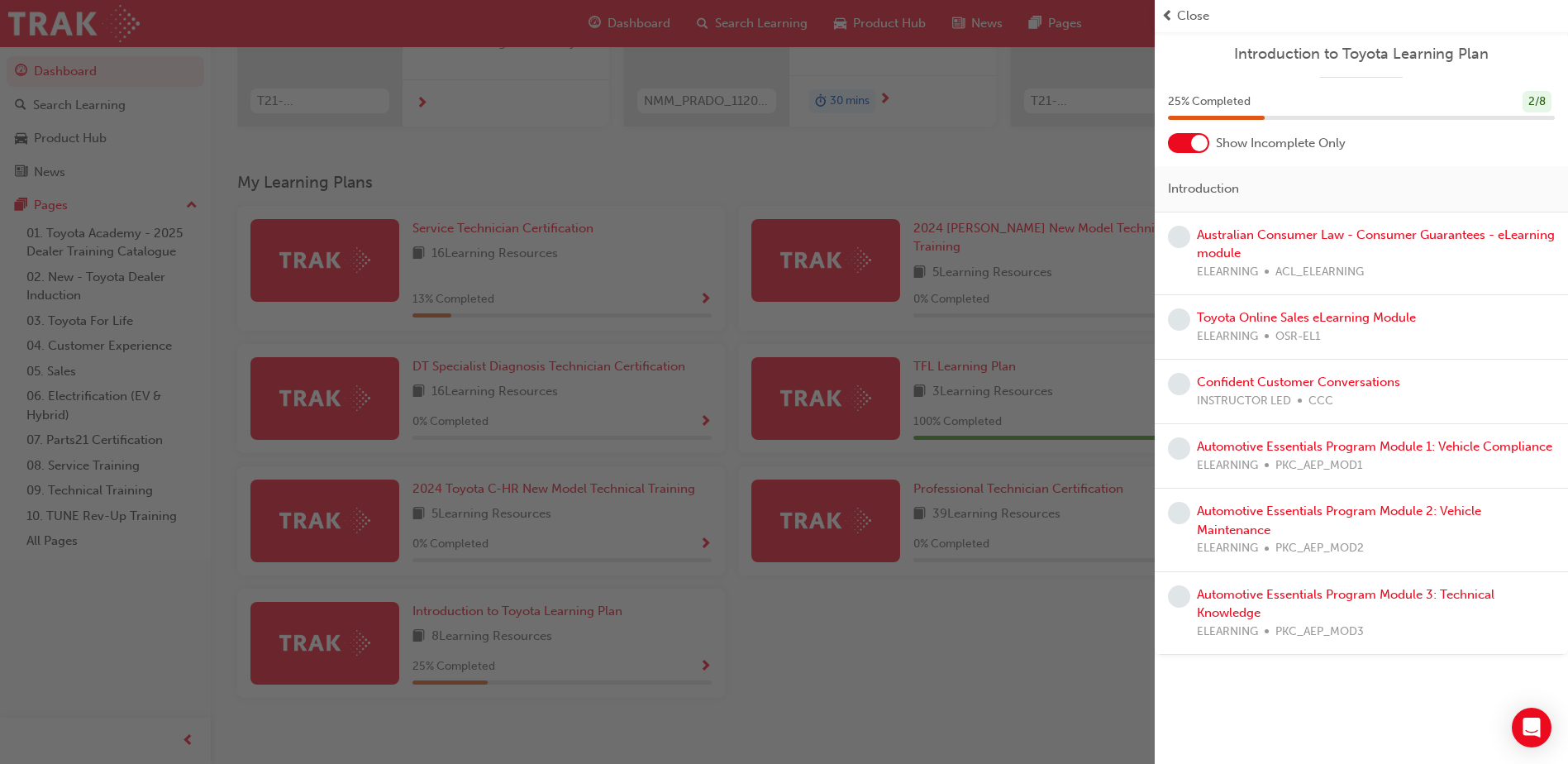
click at [778, 610] on div "button" at bounding box center [577, 382] width 1154 height 764
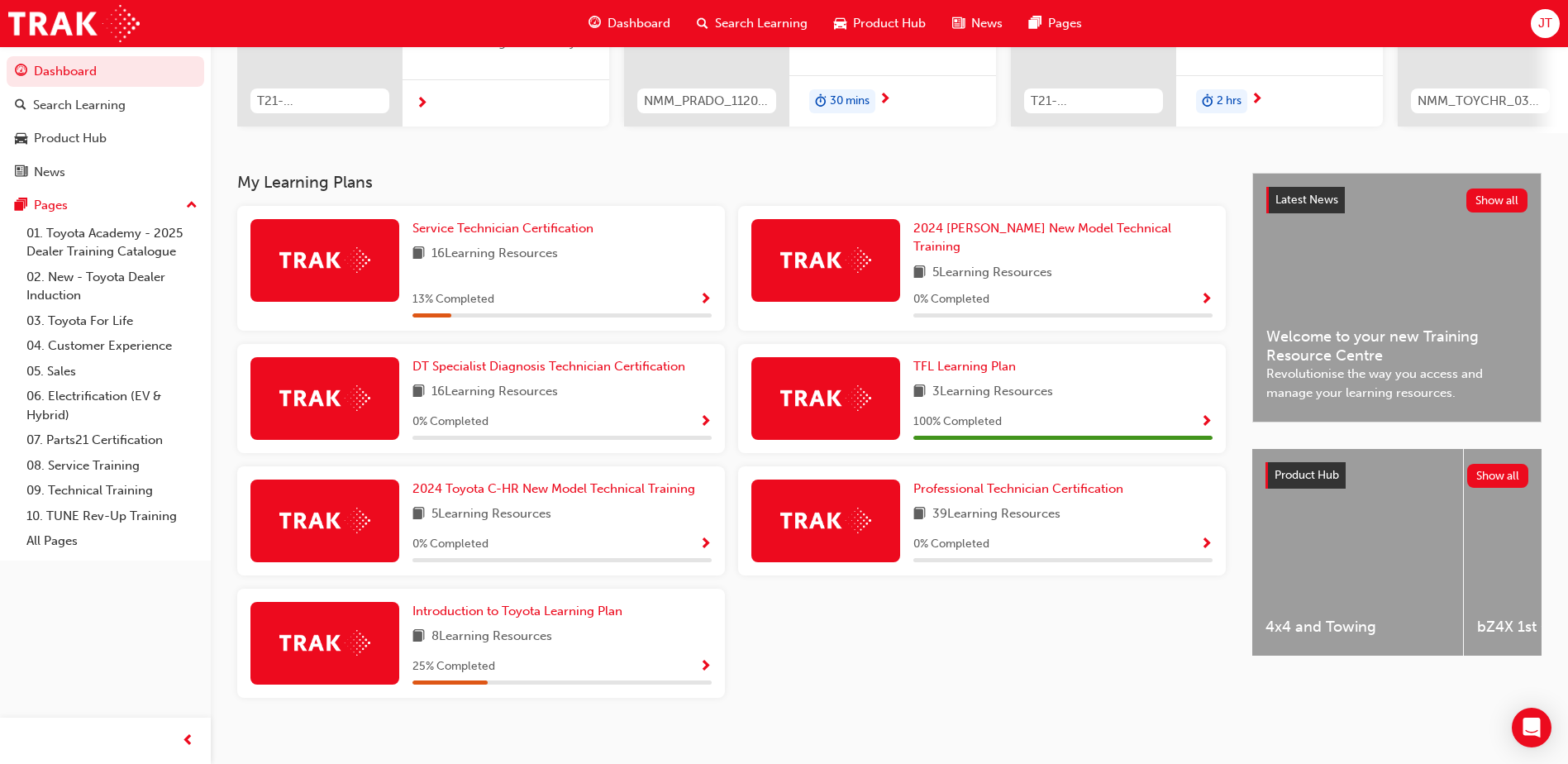
click at [706, 660] on span "Show Progress" at bounding box center [705, 668] width 12 height 15
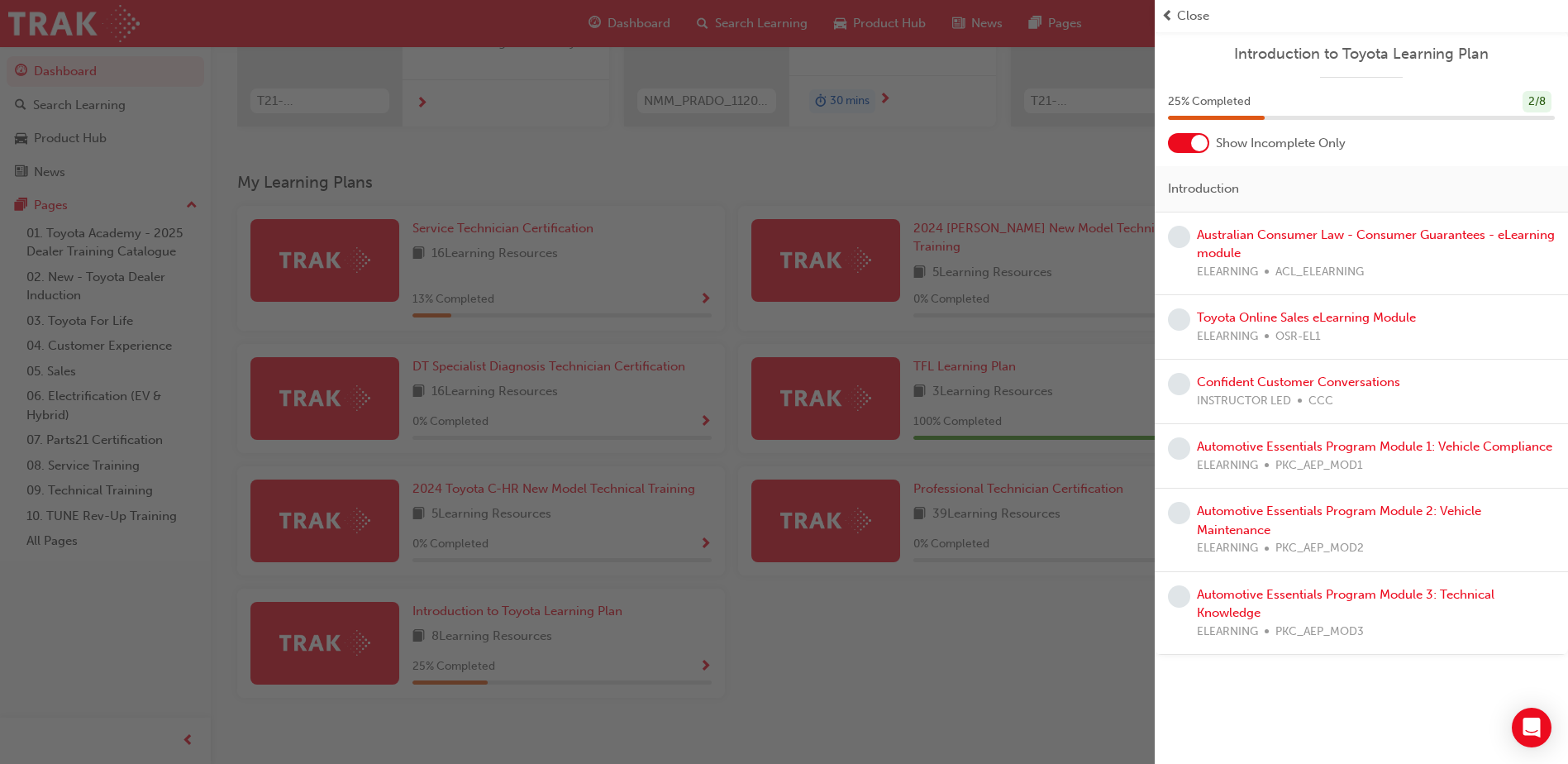
click at [1193, 140] on div at bounding box center [1199, 143] width 16 height 16
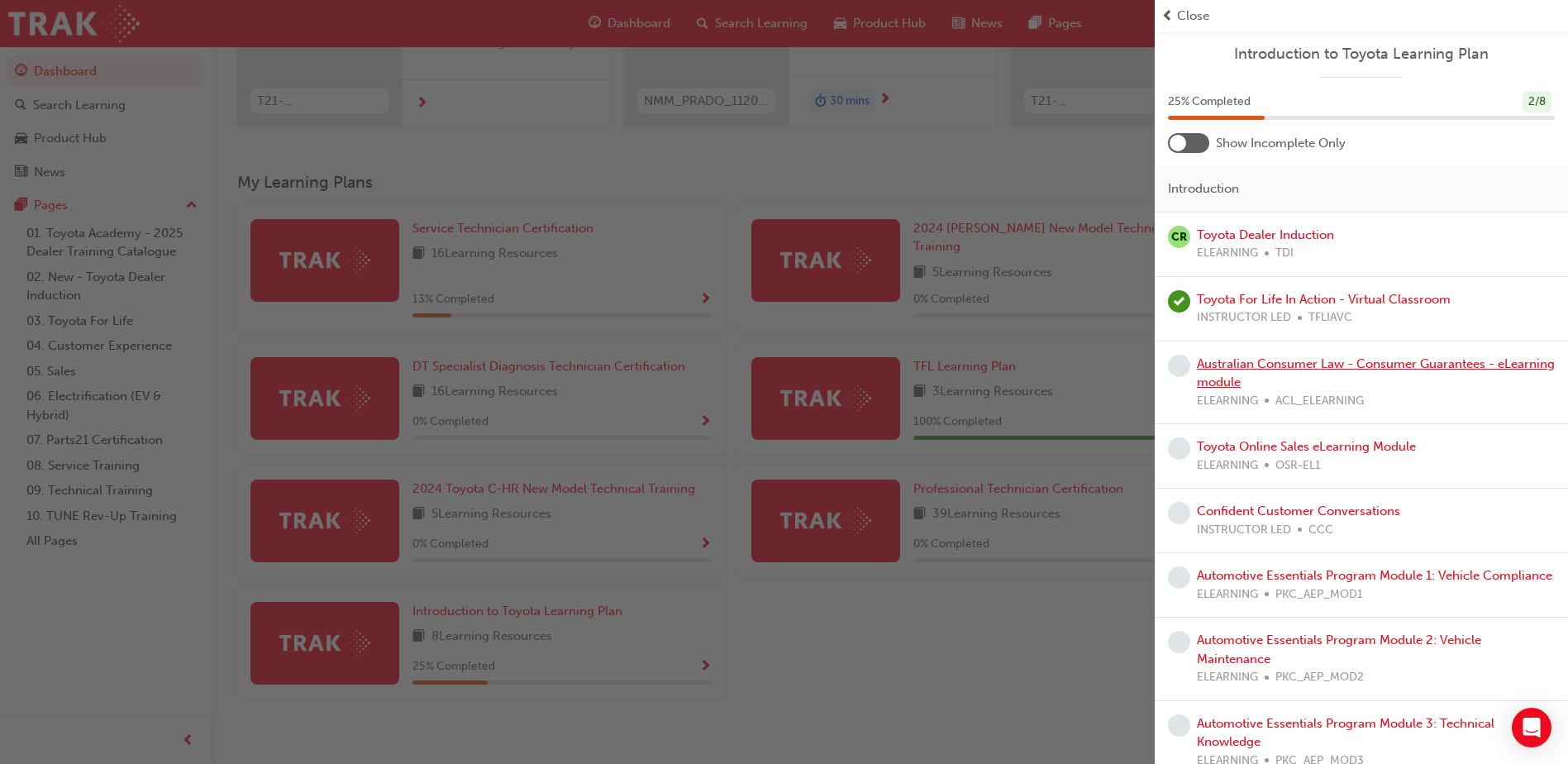
scroll to position [39, 0]
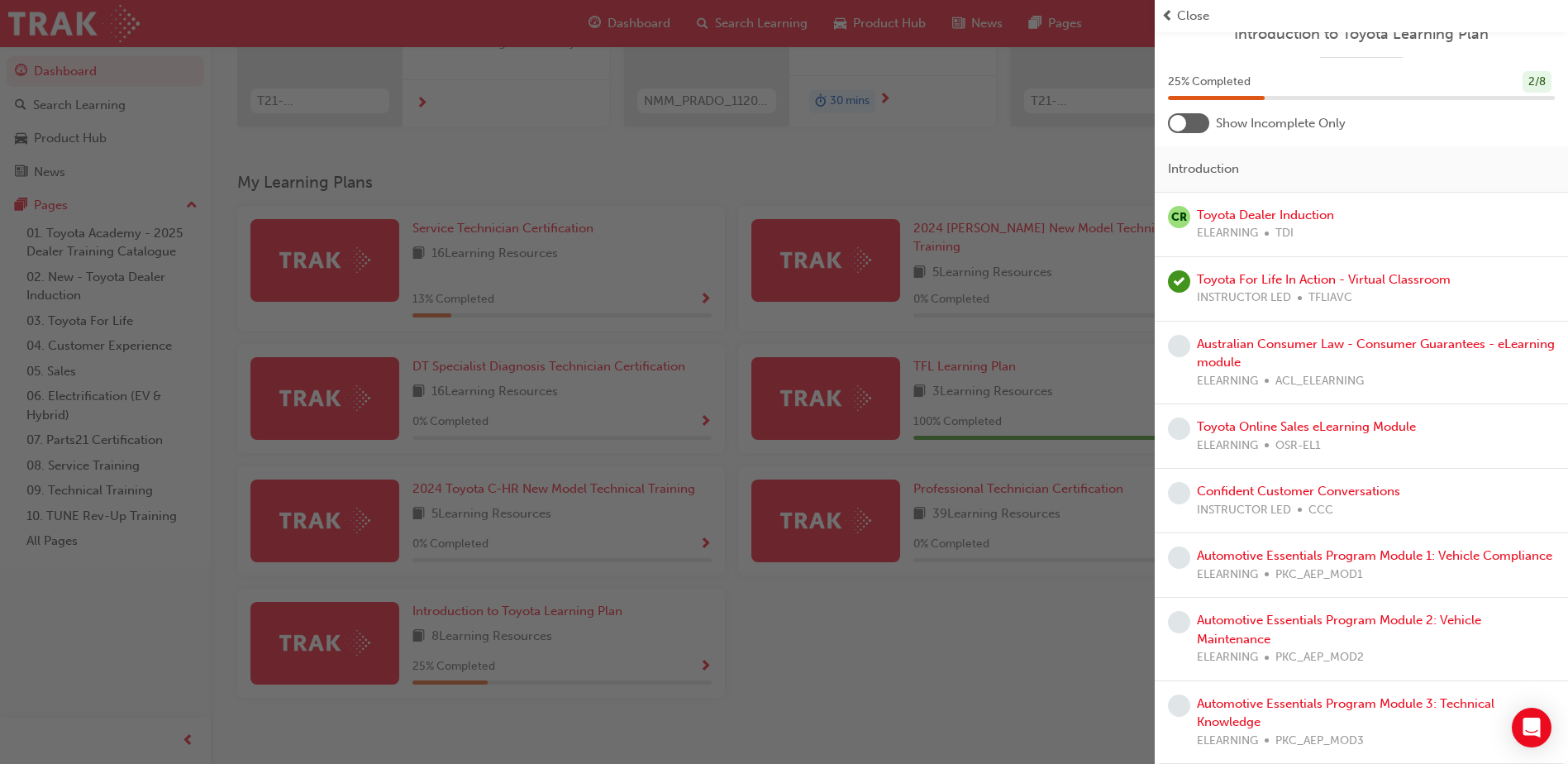
click at [783, 666] on div "button" at bounding box center [577, 382] width 1154 height 764
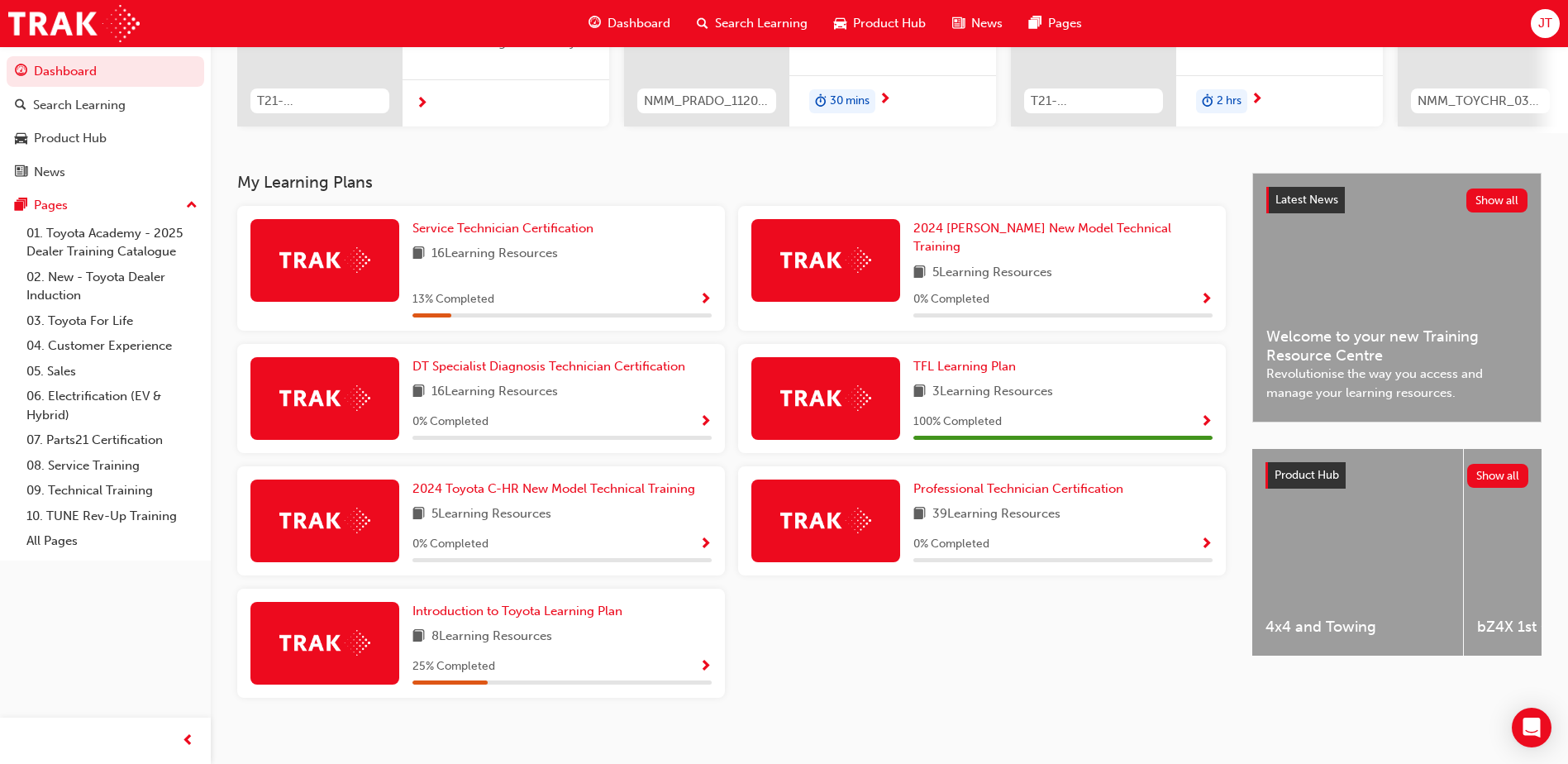
click at [580, 255] on div "16 Learning Resources" at bounding box center [562, 254] width 300 height 21
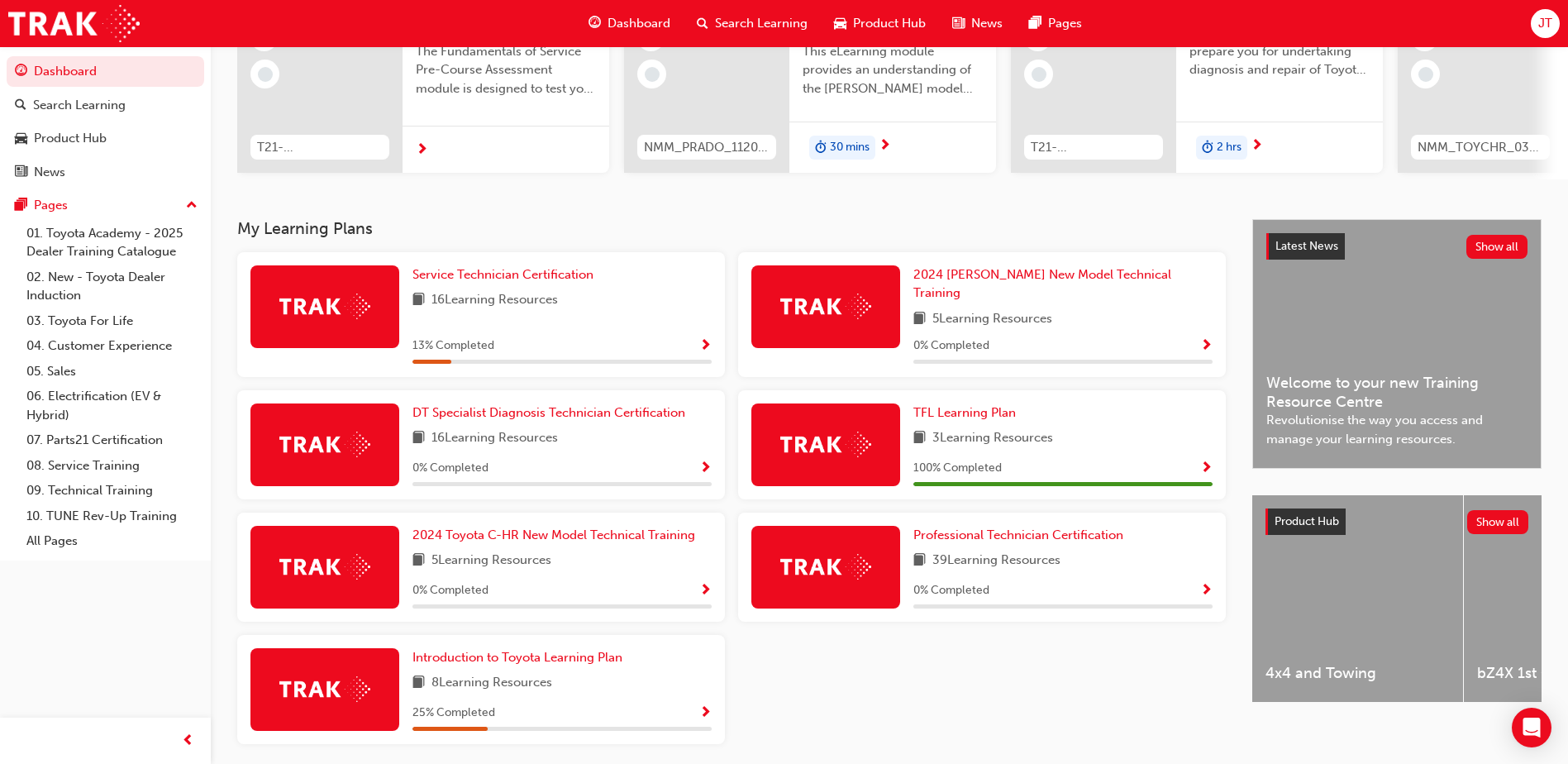
scroll to position [254, 0]
